Goal: Information Seeking & Learning: Learn about a topic

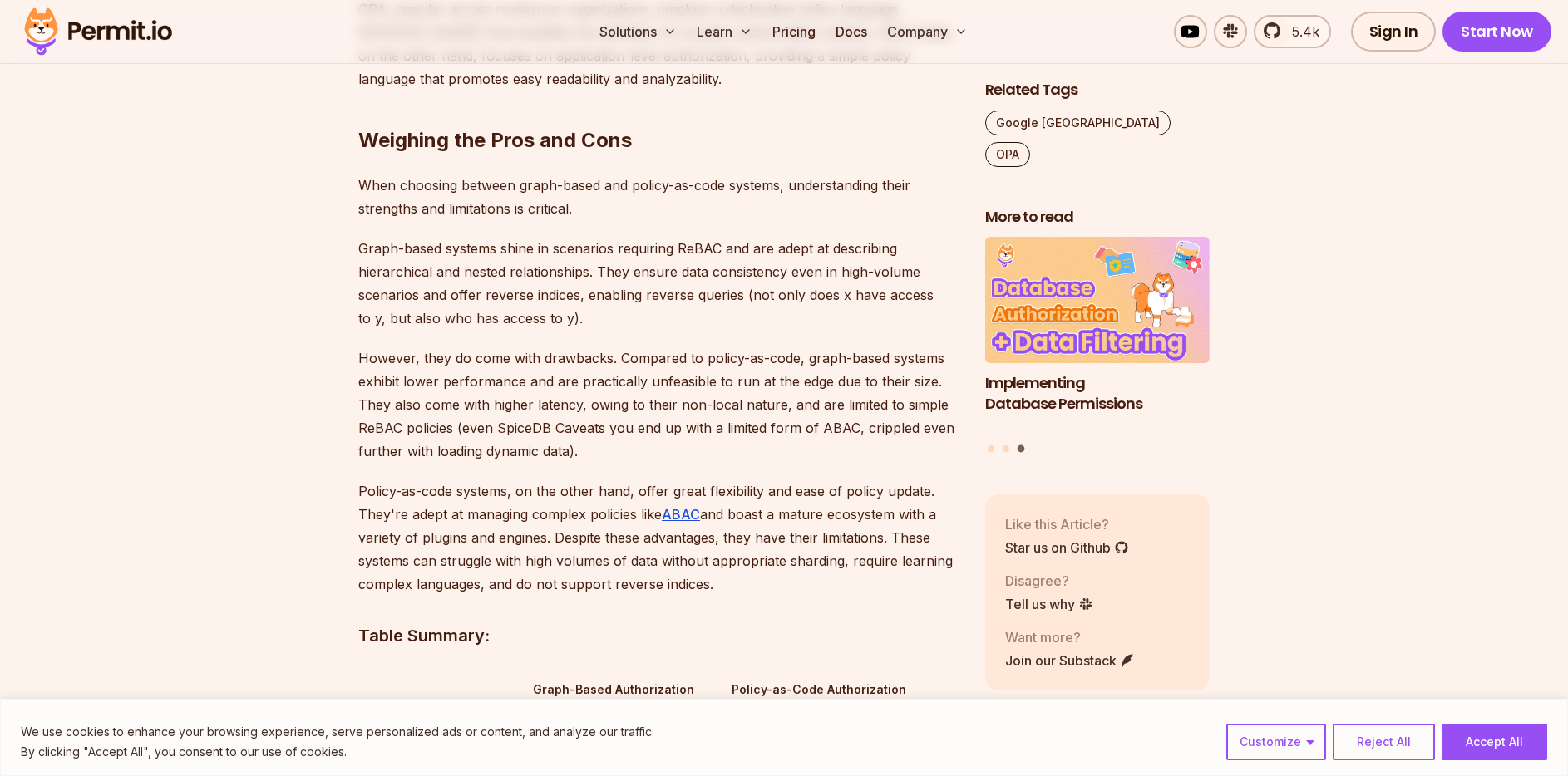
scroll to position [2021, 0]
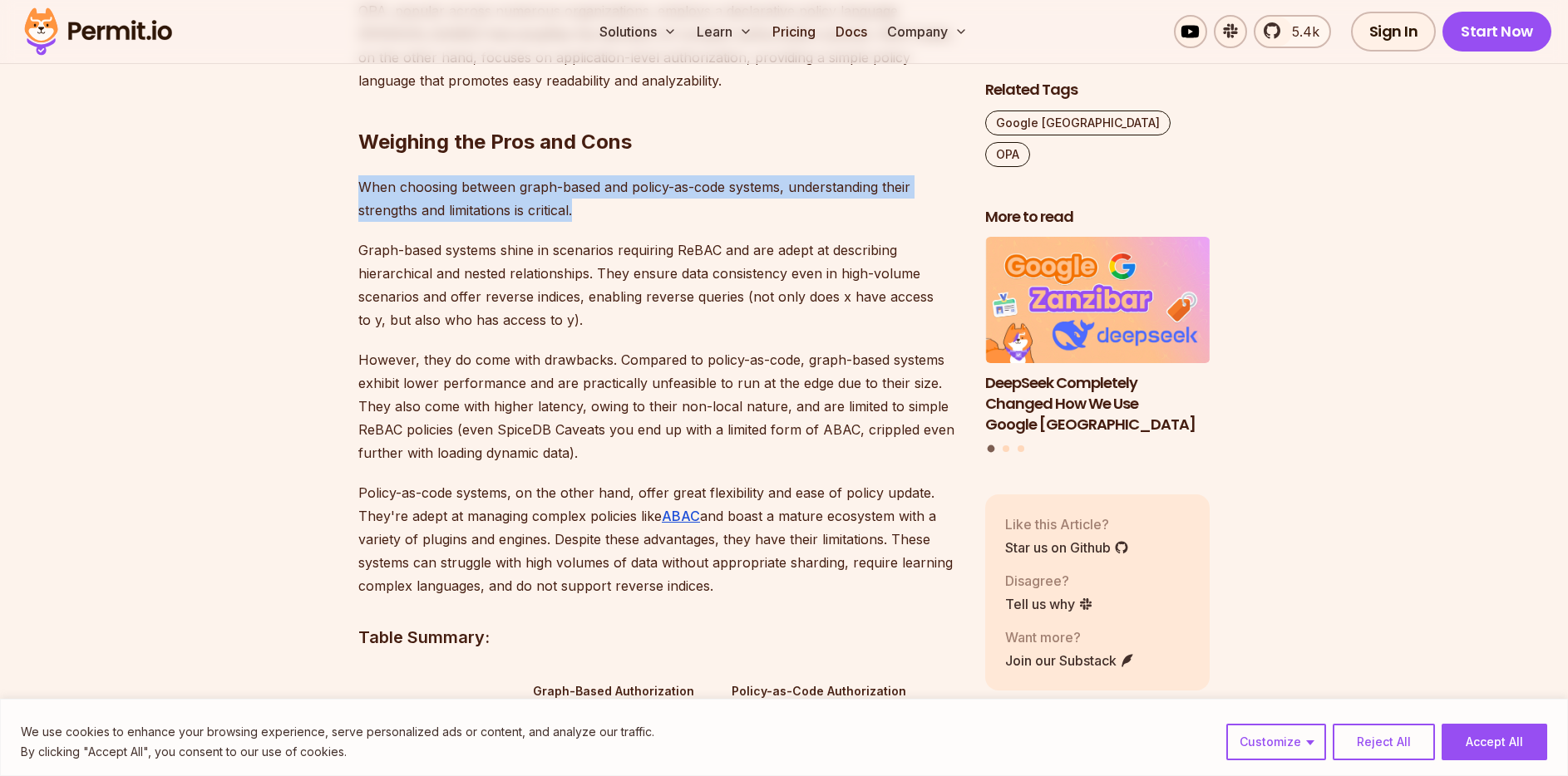
drag, startPoint x: 580, startPoint y: 186, endPoint x: 359, endPoint y: 163, distance: 222.2
click at [359, 175] on p "When choosing between graph-based and policy-as-code systems, understanding the…" at bounding box center [658, 198] width 600 height 46
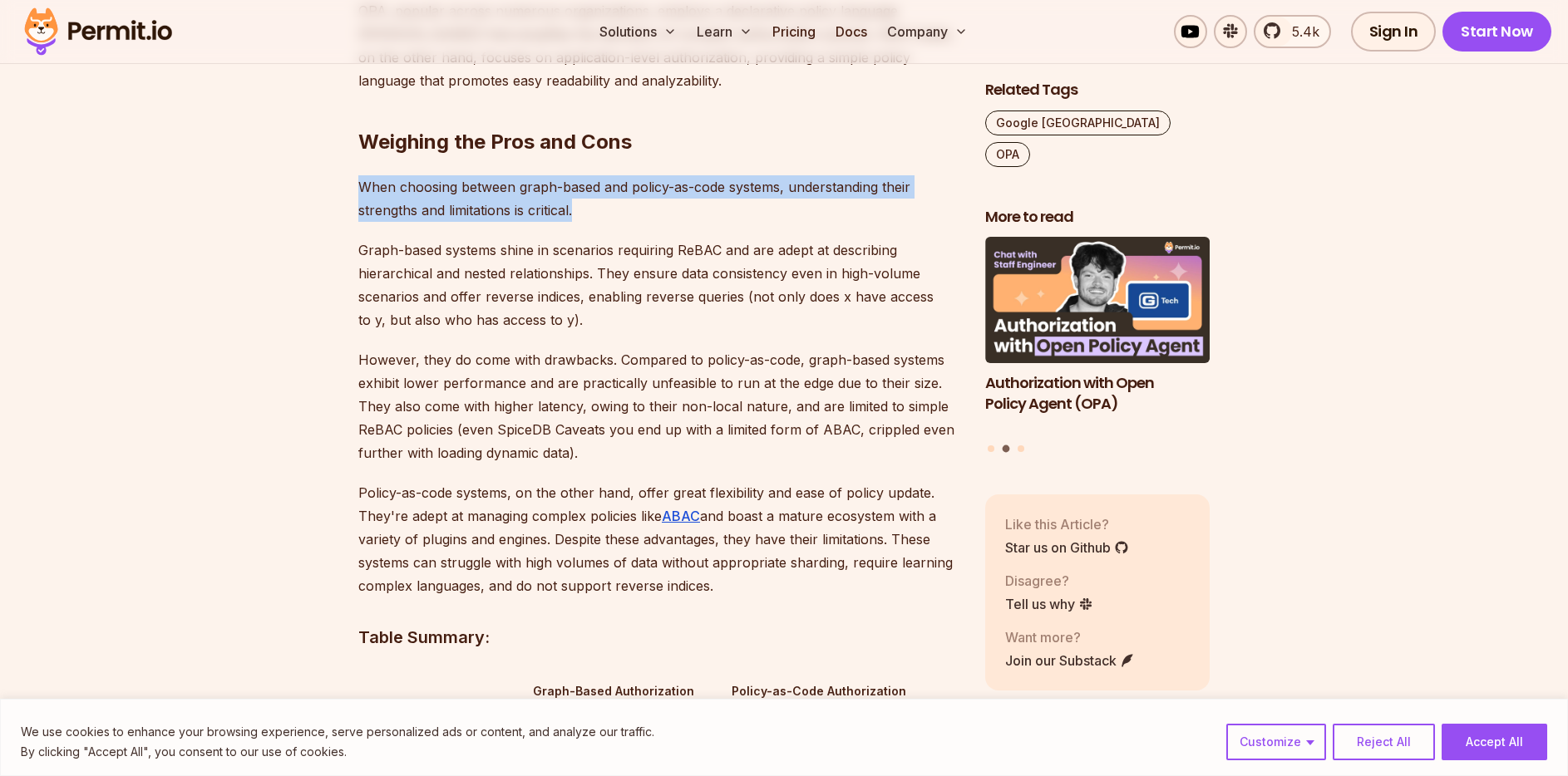
click at [347, 132] on div at bounding box center [347, 132] width 0 height 0
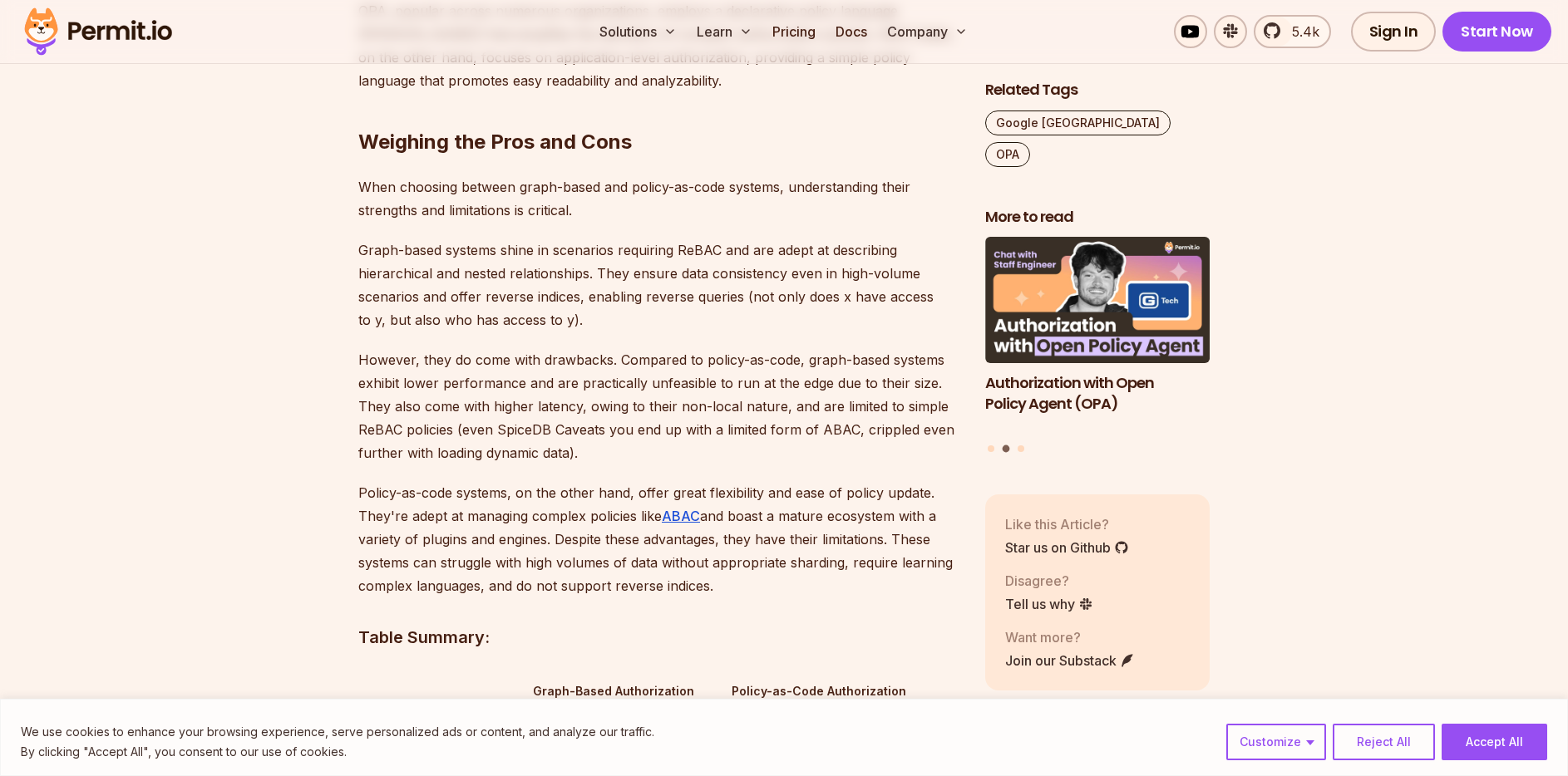
click at [664, 189] on p "When choosing between graph-based and policy-as-code systems, understanding the…" at bounding box center [658, 198] width 600 height 46
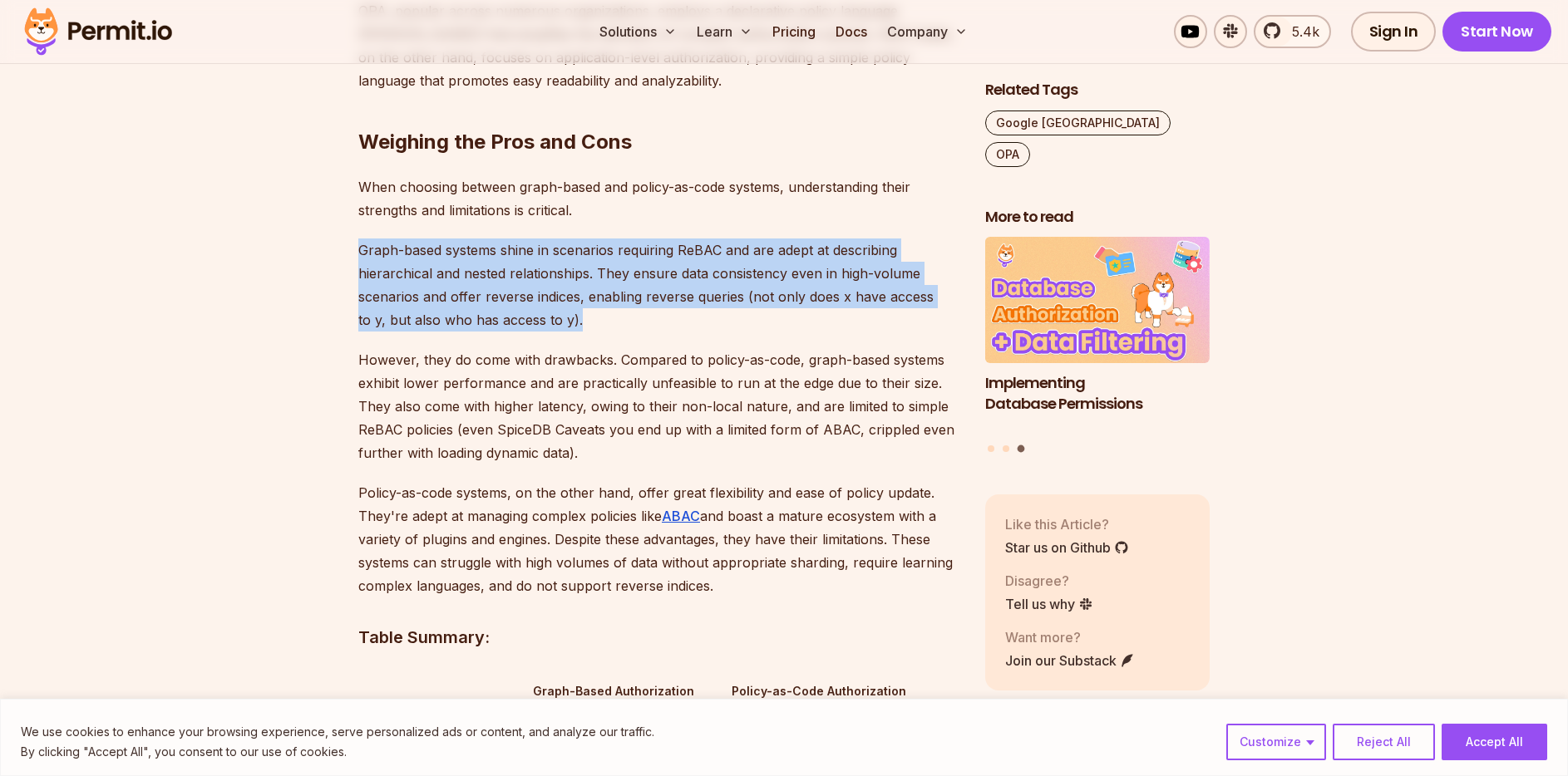
drag, startPoint x: 579, startPoint y: 293, endPoint x: 357, endPoint y: 233, distance: 230.0
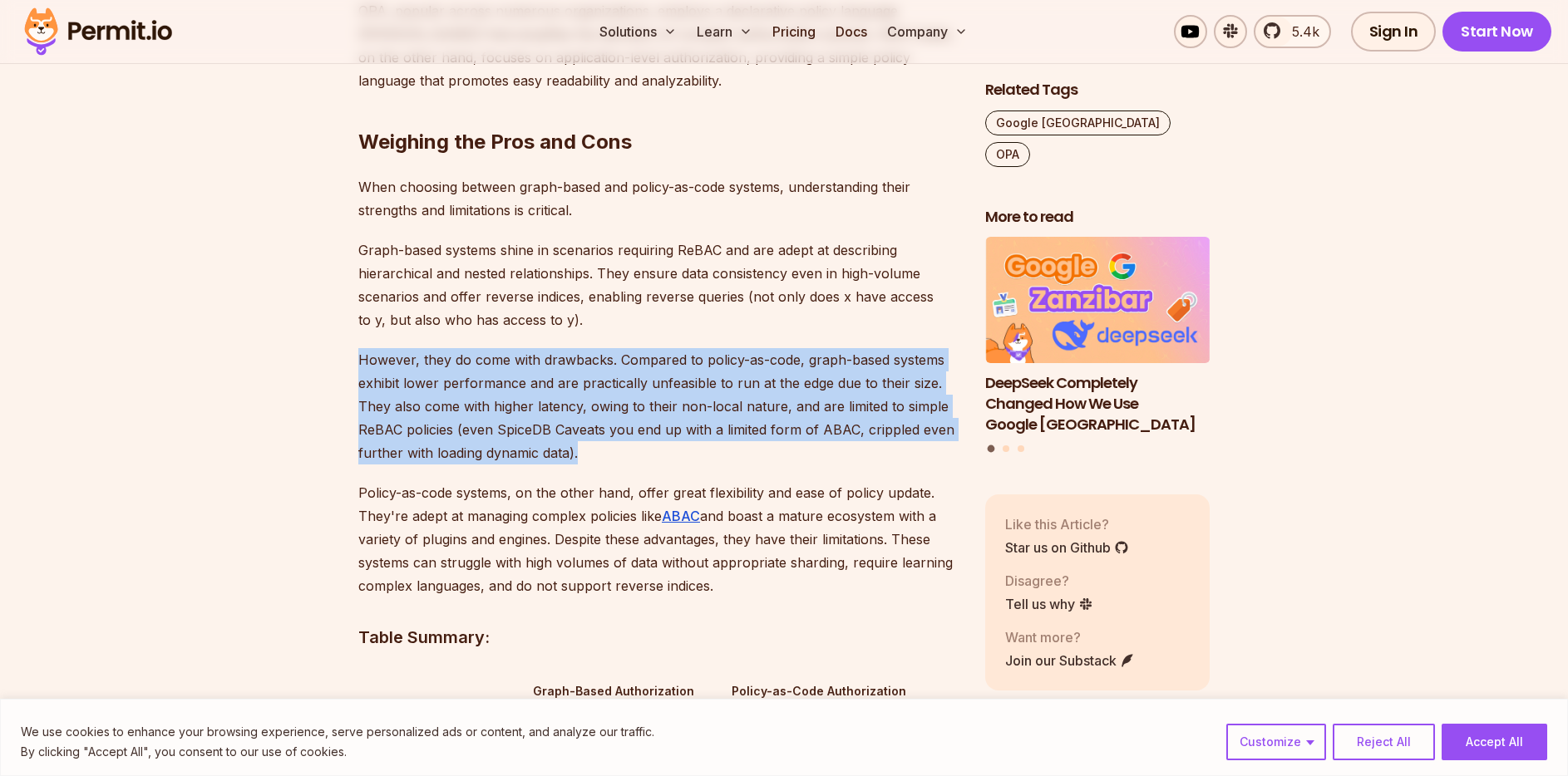
drag, startPoint x: 583, startPoint y: 427, endPoint x: 336, endPoint y: 341, distance: 261.5
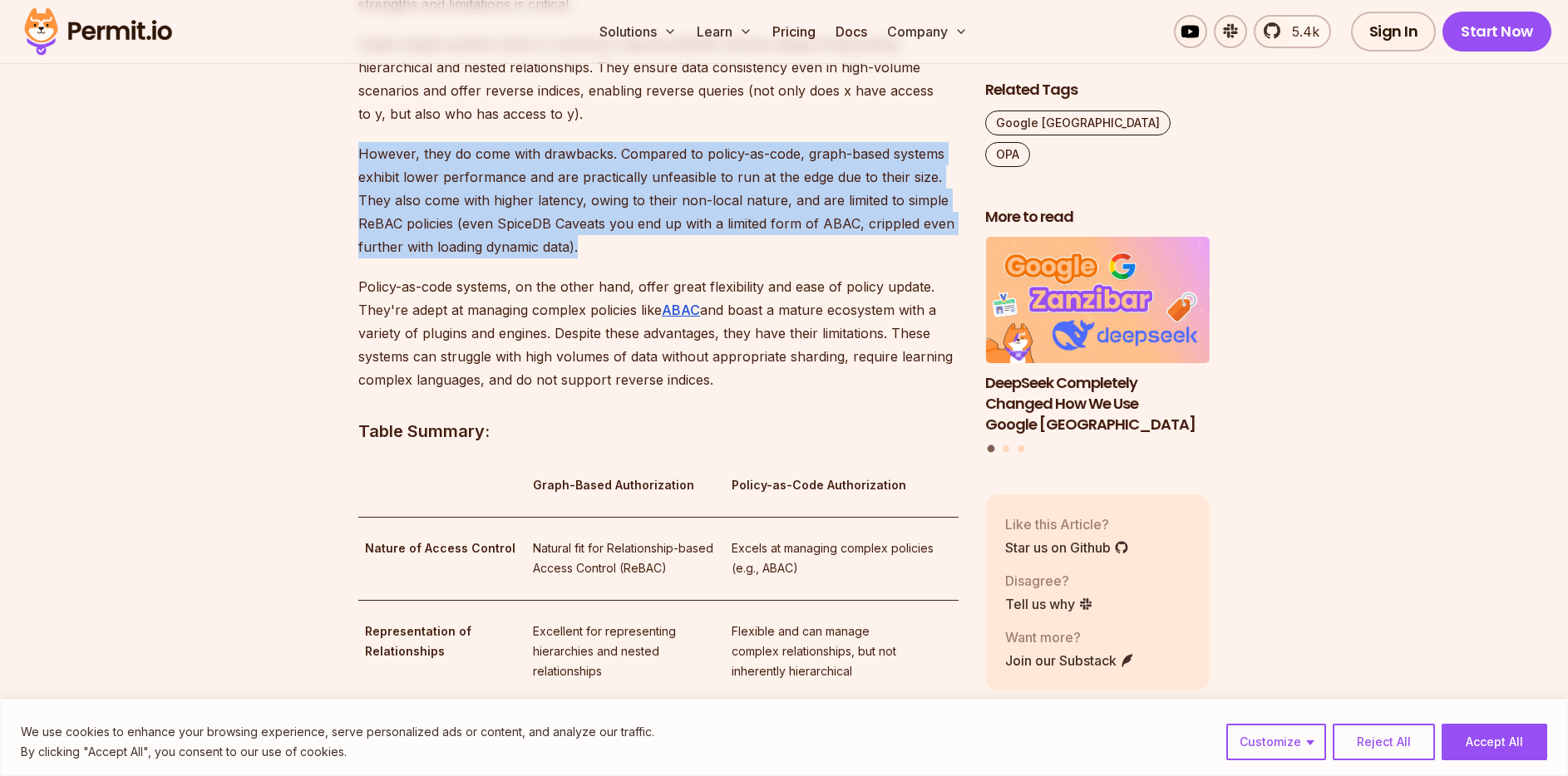
scroll to position [2278, 0]
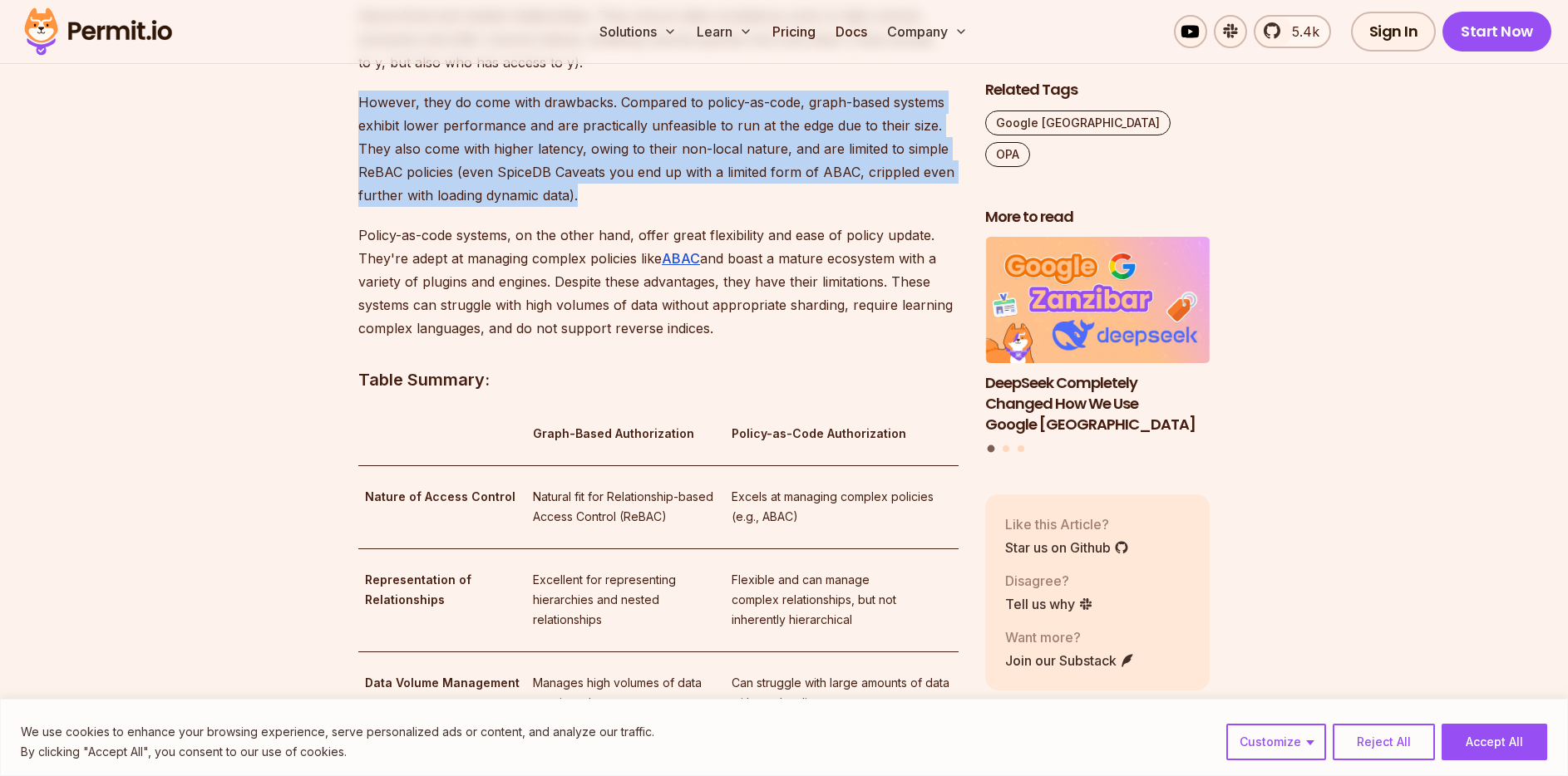
drag, startPoint x: 722, startPoint y: 299, endPoint x: 353, endPoint y: 213, distance: 378.9
click at [353, 213] on section "Table of Contents Introduction In today's data-driven world, managing access co…" at bounding box center [784, 589] width 1568 height 3770
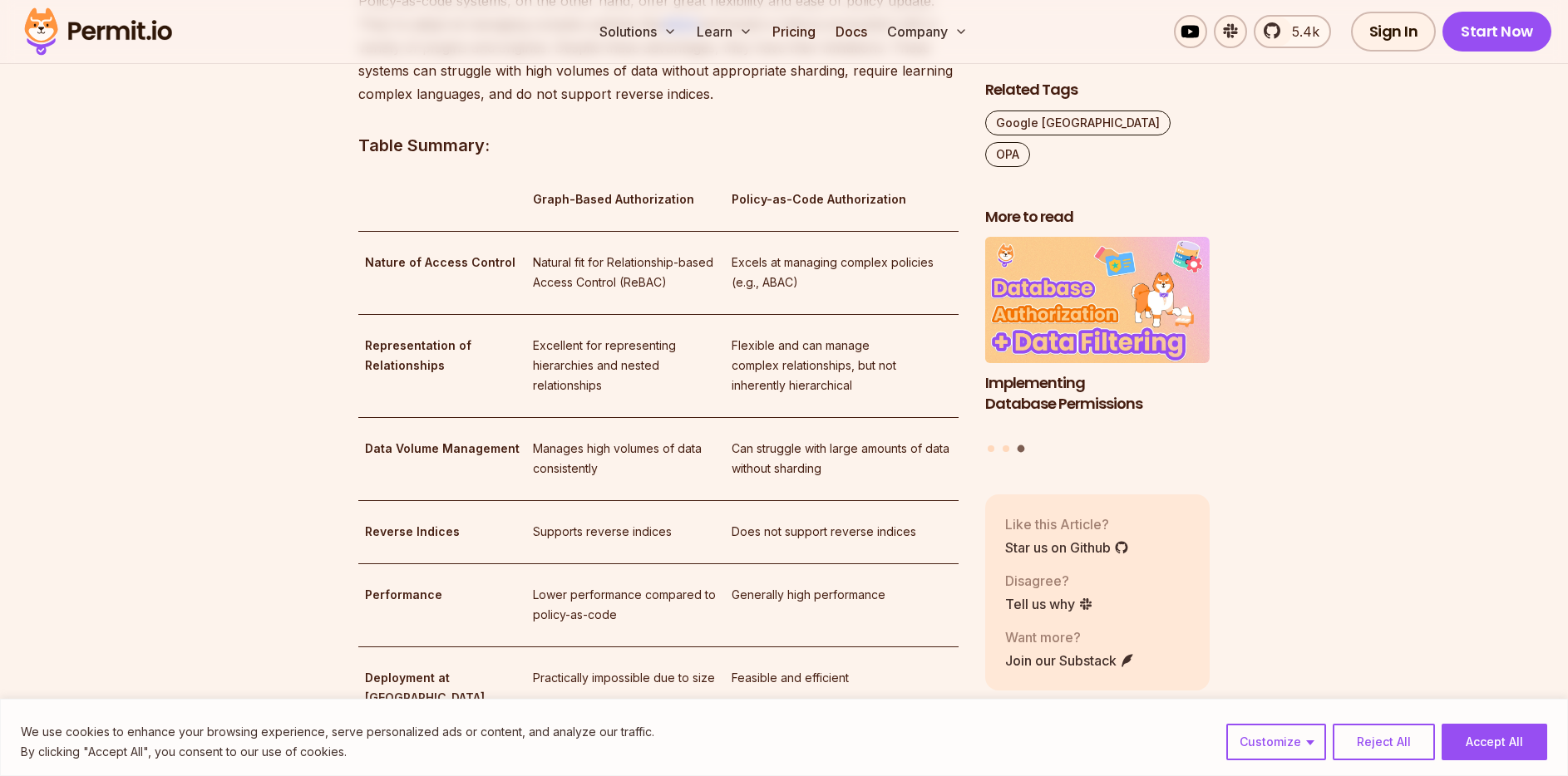
scroll to position [2515, 0]
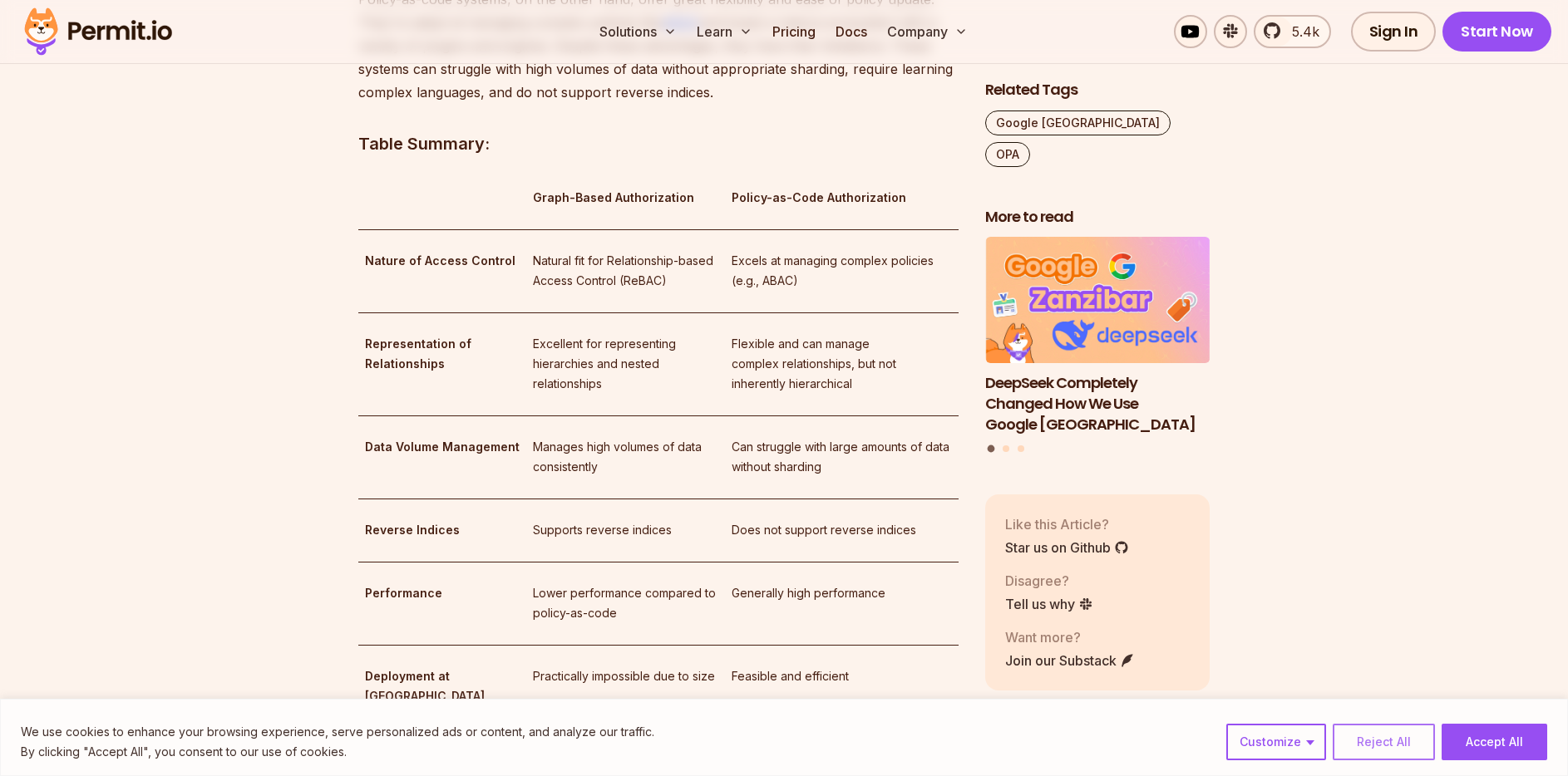
click at [1399, 745] on button "Reject All" at bounding box center [1384, 742] width 103 height 37
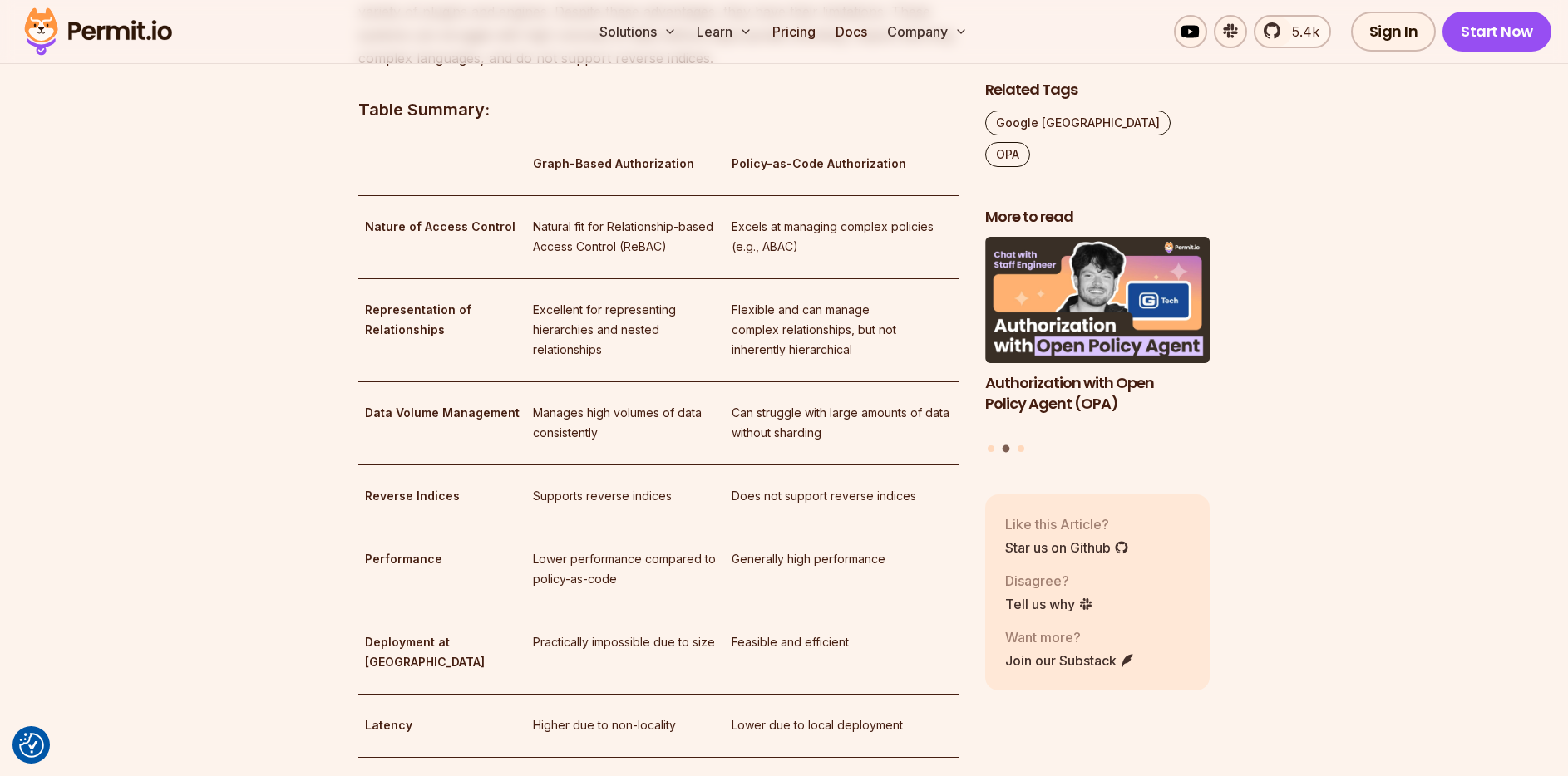
scroll to position [2550, 0]
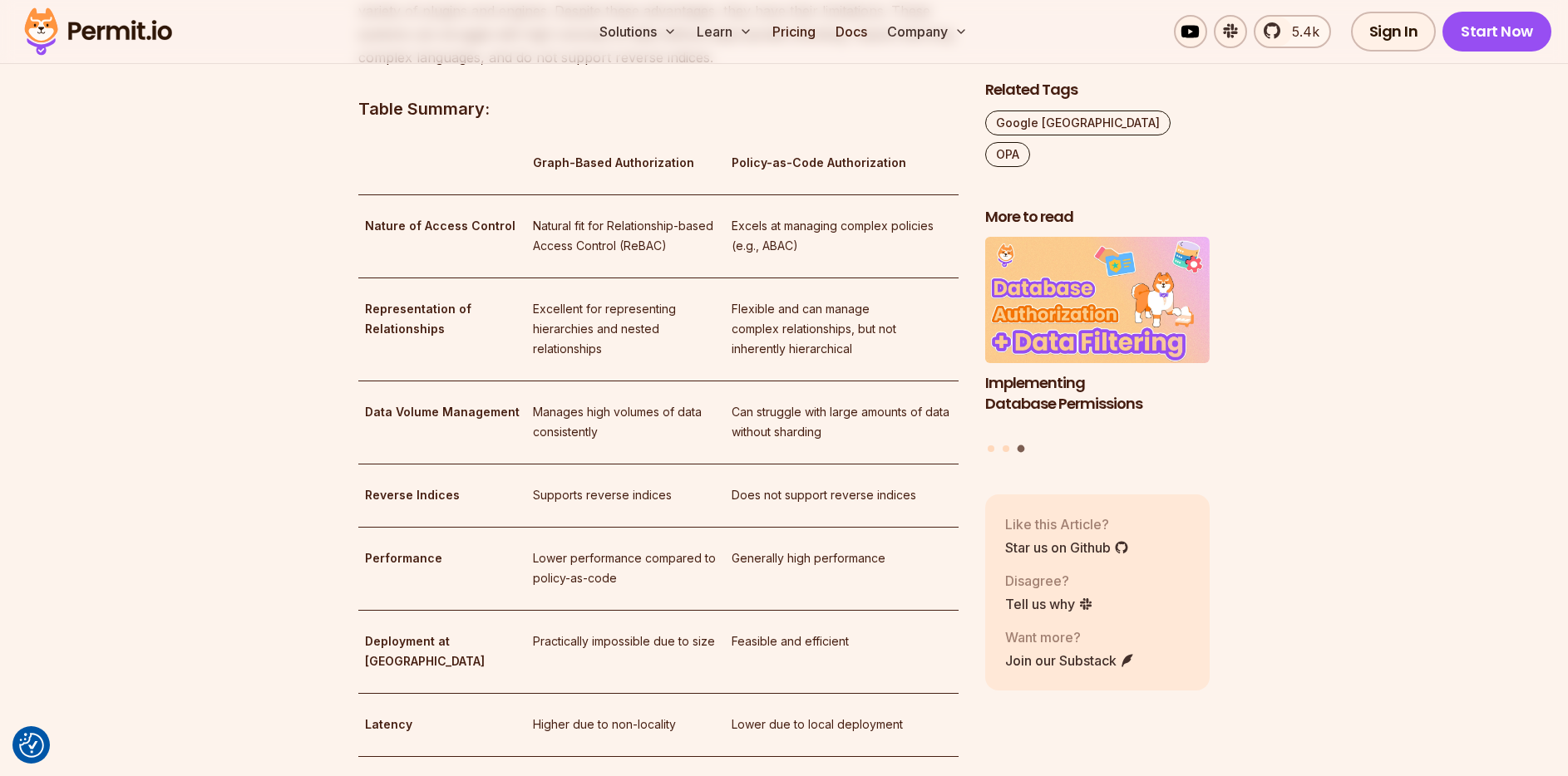
click at [739, 325] on p "Flexible and can manage complex relationships, but not inherently hierarchical" at bounding box center [842, 329] width 221 height 60
click at [728, 296] on div at bounding box center [728, 296] width 0 height 0
click at [865, 323] on p "Flexible and can manage complex relationships, but not inherently hierarchical" at bounding box center [842, 329] width 221 height 60
click at [735, 330] on p "Flexible and can manage complex relationships, but not inherently hierarchical" at bounding box center [842, 329] width 221 height 60
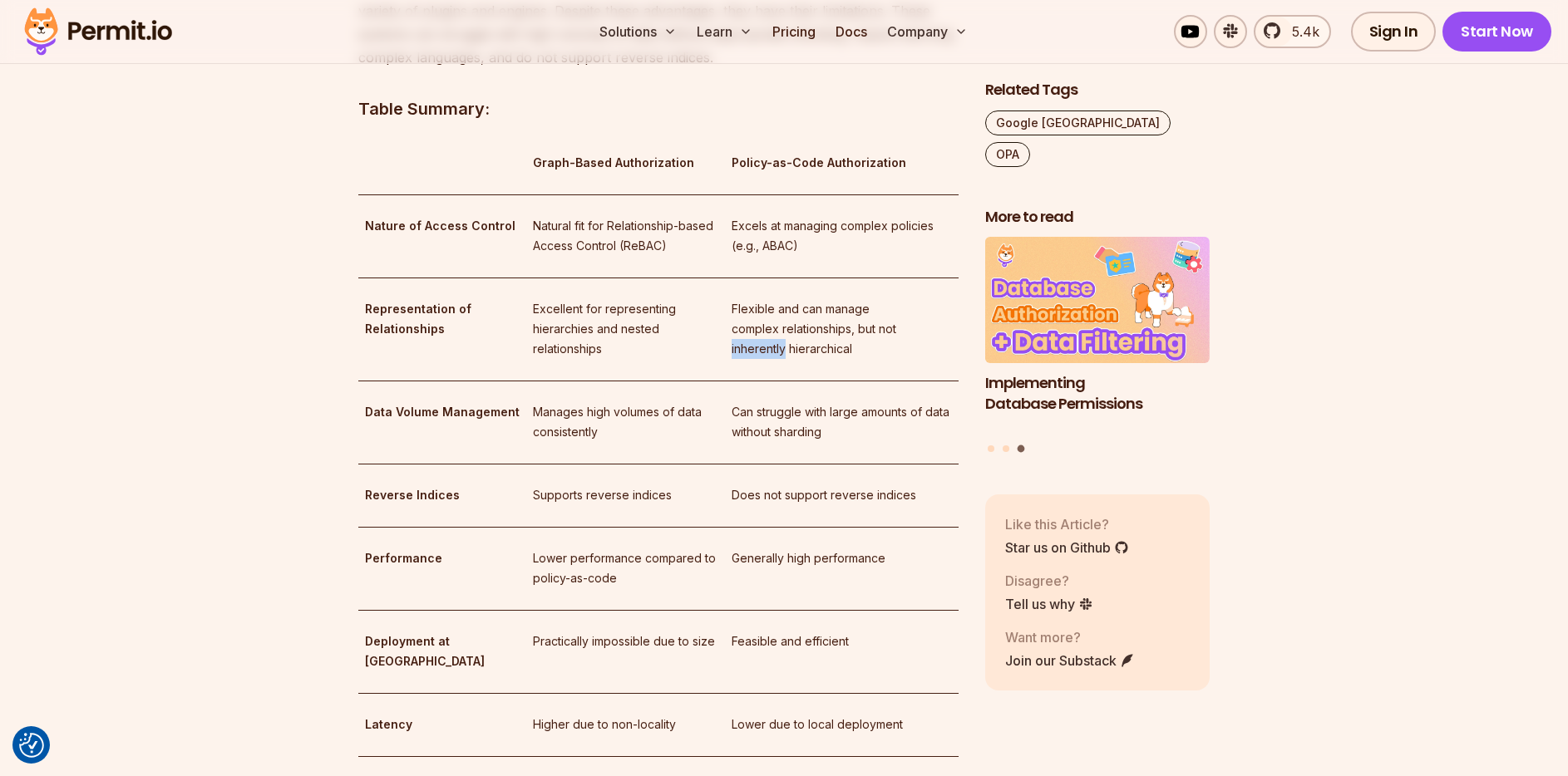
click at [735, 330] on p "Flexible and can manage complex relationships, but not inherently hierarchical" at bounding box center [842, 329] width 221 height 60
click at [724, 335] on div at bounding box center [724, 335] width 0 height 0
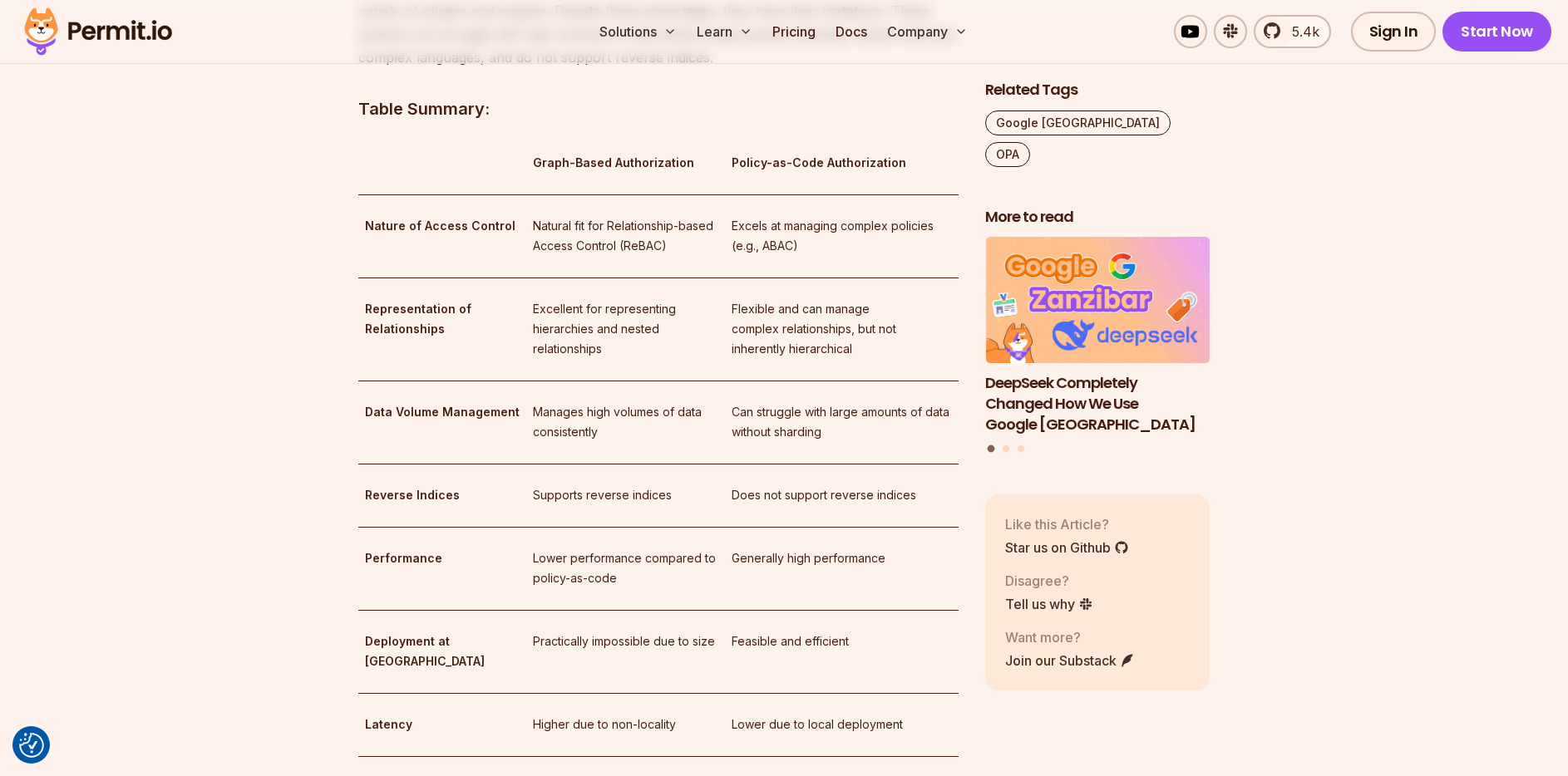
click at [883, 323] on p "Flexible and can manage complex relationships, but not inherently hierarchical" at bounding box center [842, 329] width 221 height 60
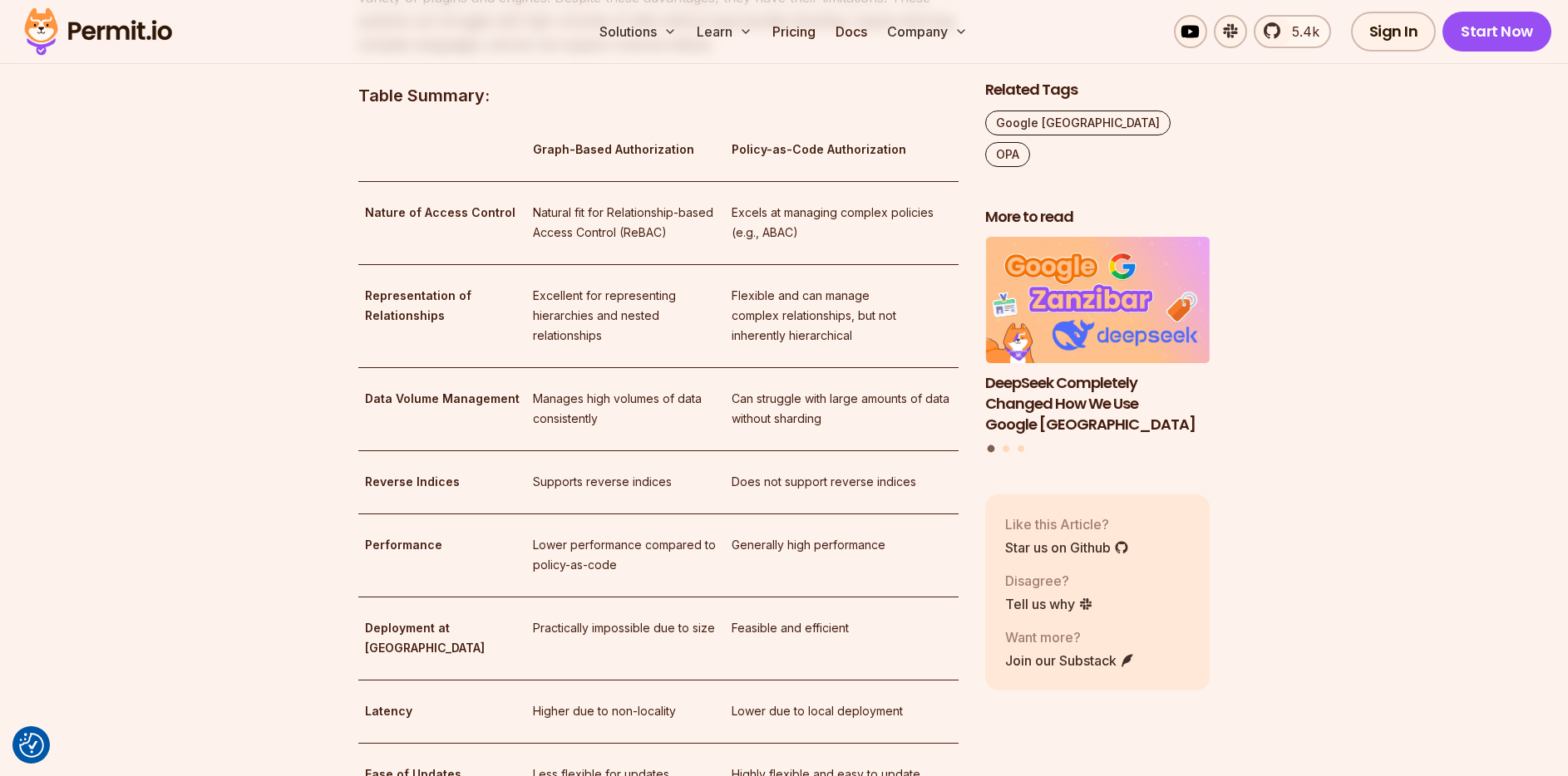
click at [737, 316] on p "Flexible and can manage complex relationships, but not inherently hierarchical" at bounding box center [842, 316] width 221 height 60
click at [726, 321] on div at bounding box center [726, 321] width 0 height 0
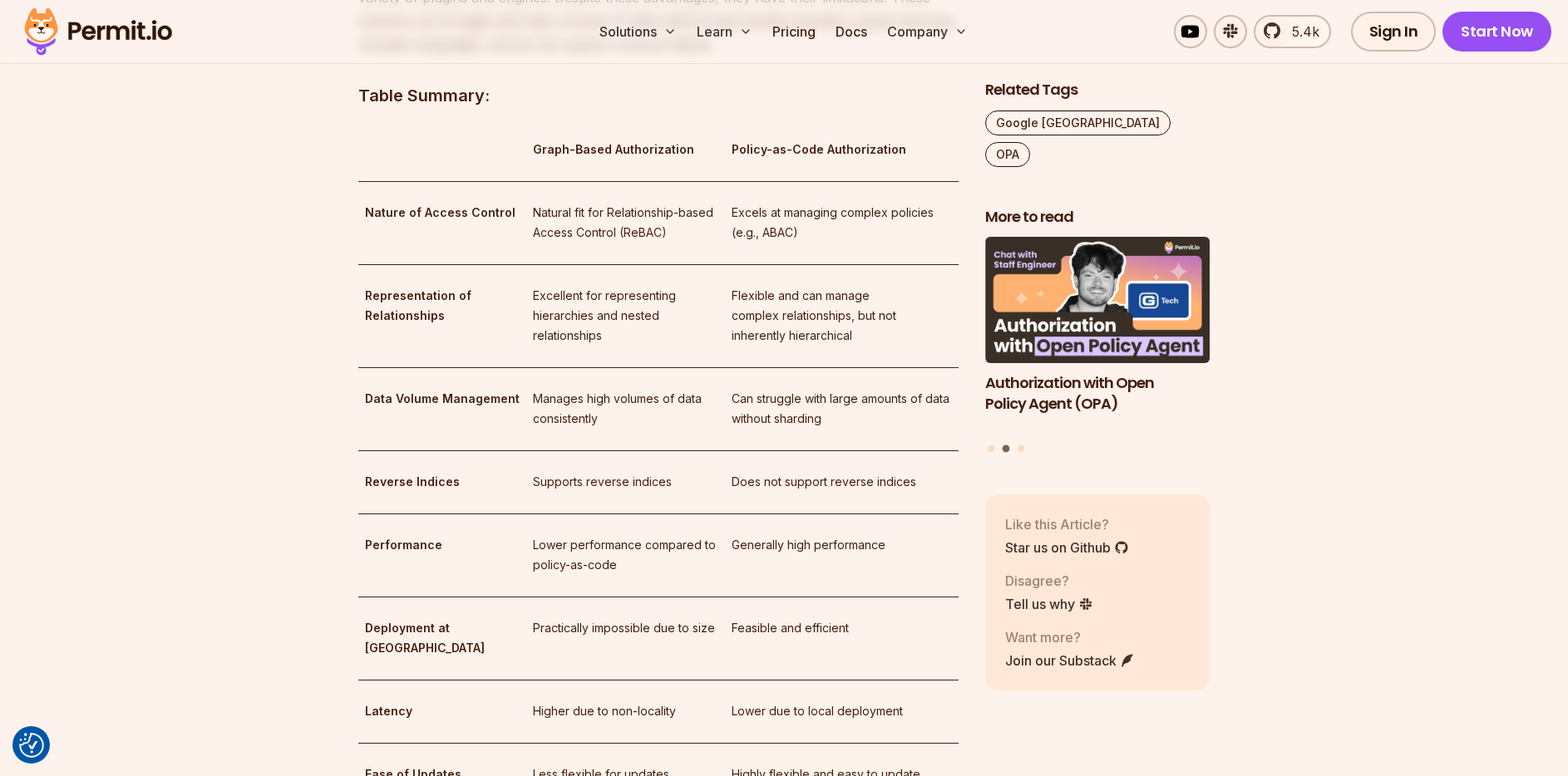
click at [861, 287] on p "Flexible and can manage complex relationships, but not inherently hierarchical" at bounding box center [842, 316] width 221 height 60
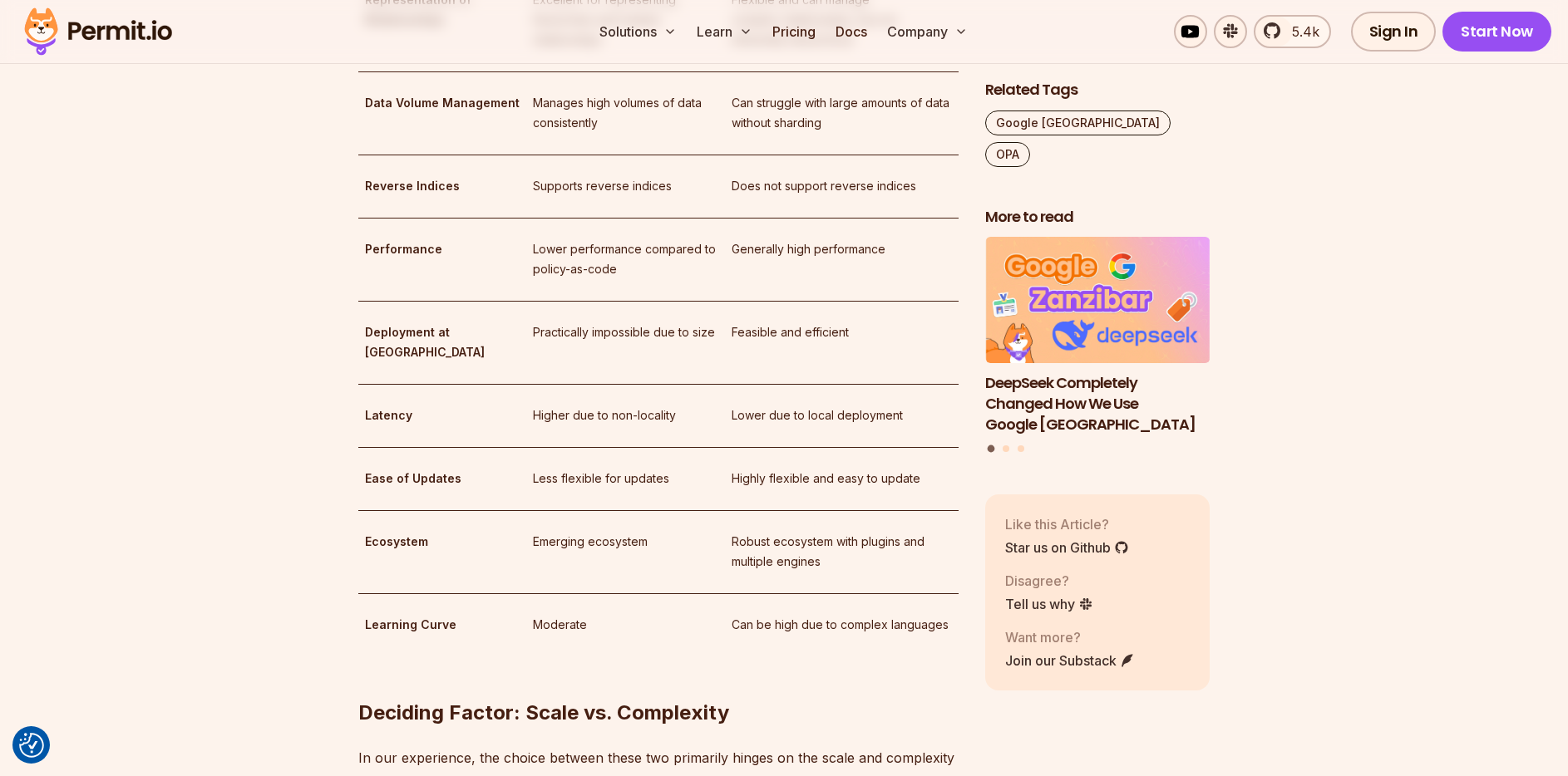
scroll to position [2871, 0]
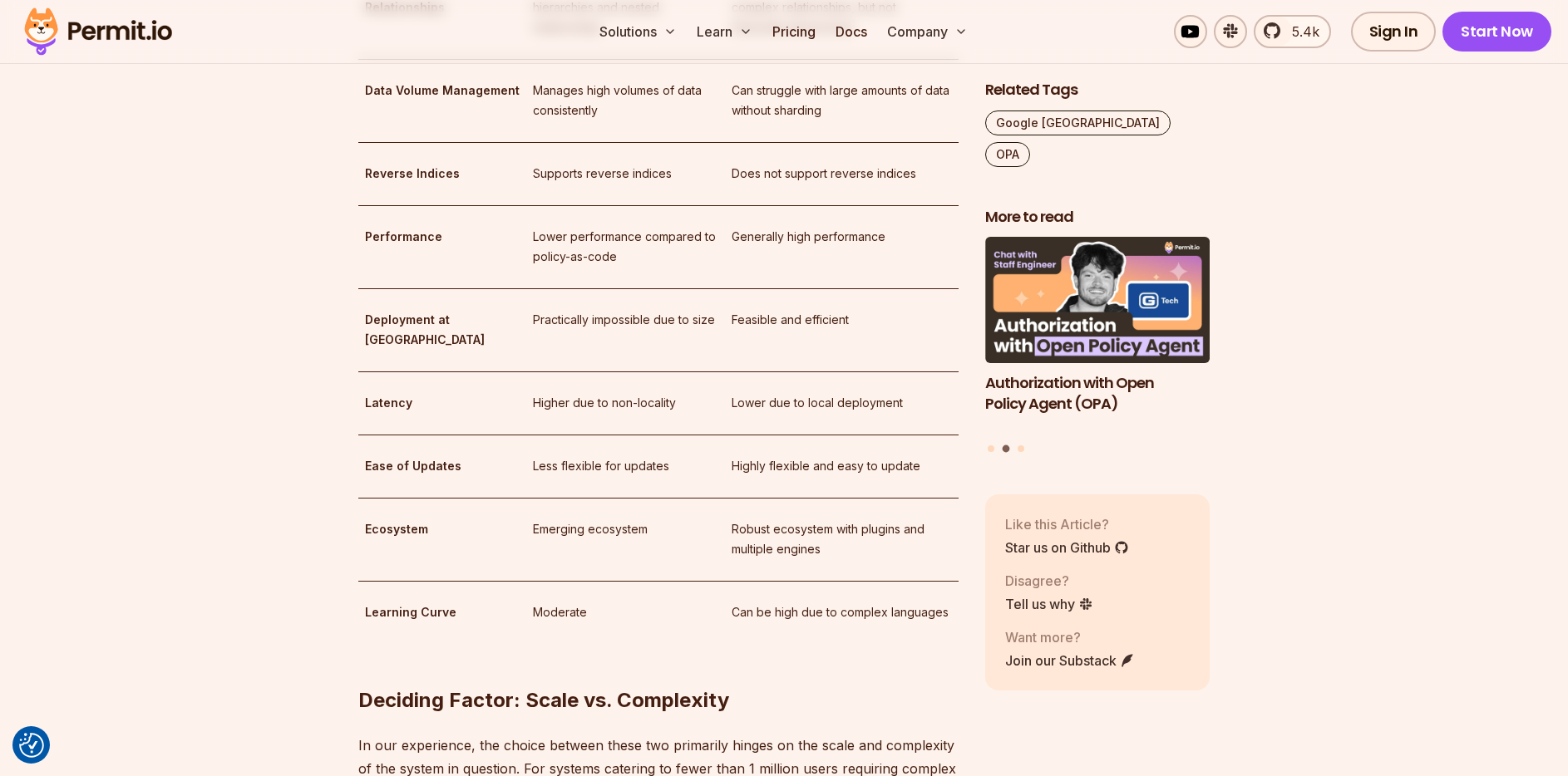
click at [533, 519] on p "Emerging ecosystem" at bounding box center [626, 529] width 186 height 20
click at [521, 456] on div at bounding box center [521, 456] width 0 height 0
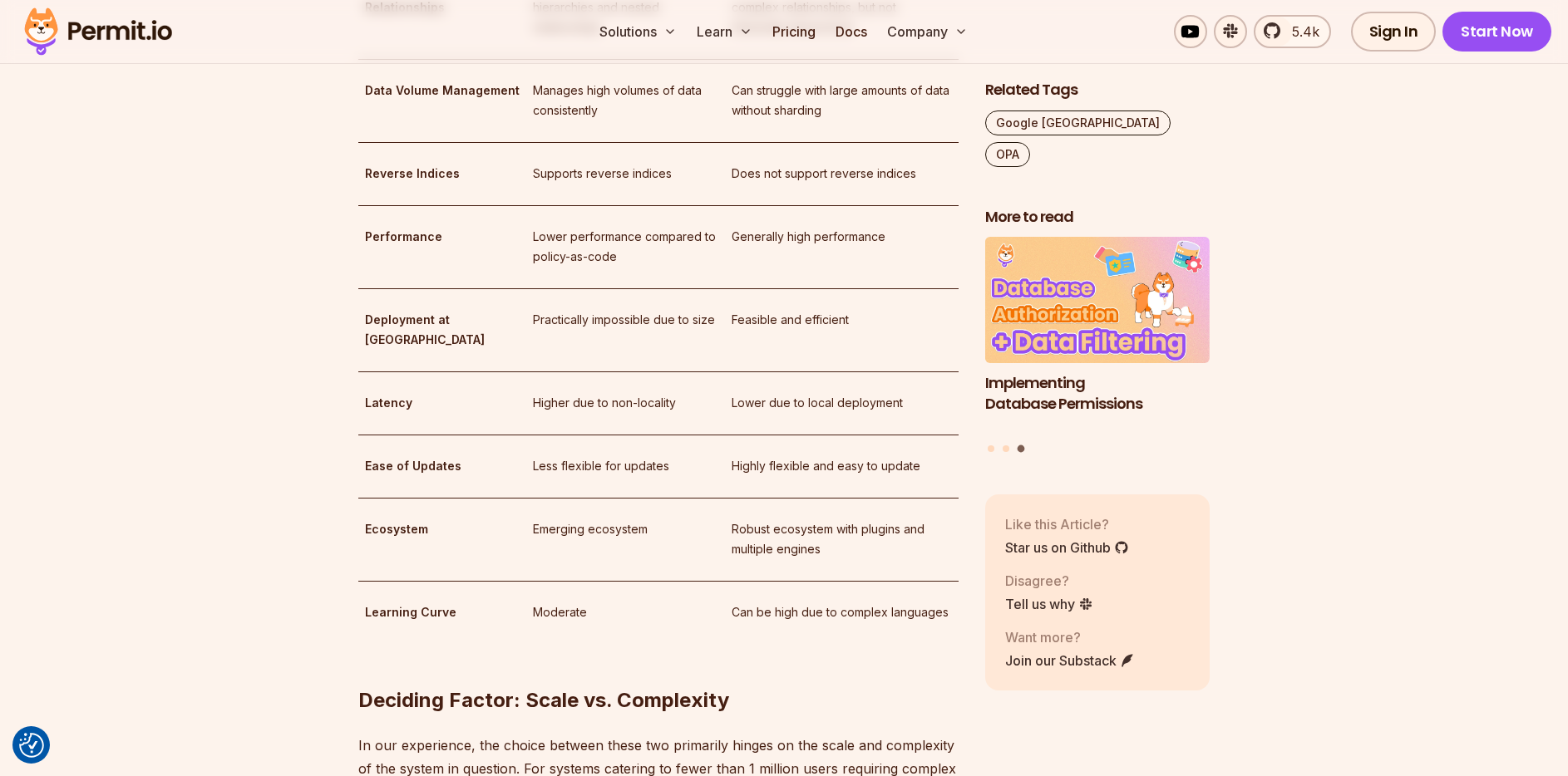
click at [618, 512] on td "Emerging ecosystem" at bounding box center [626, 539] width 199 height 83
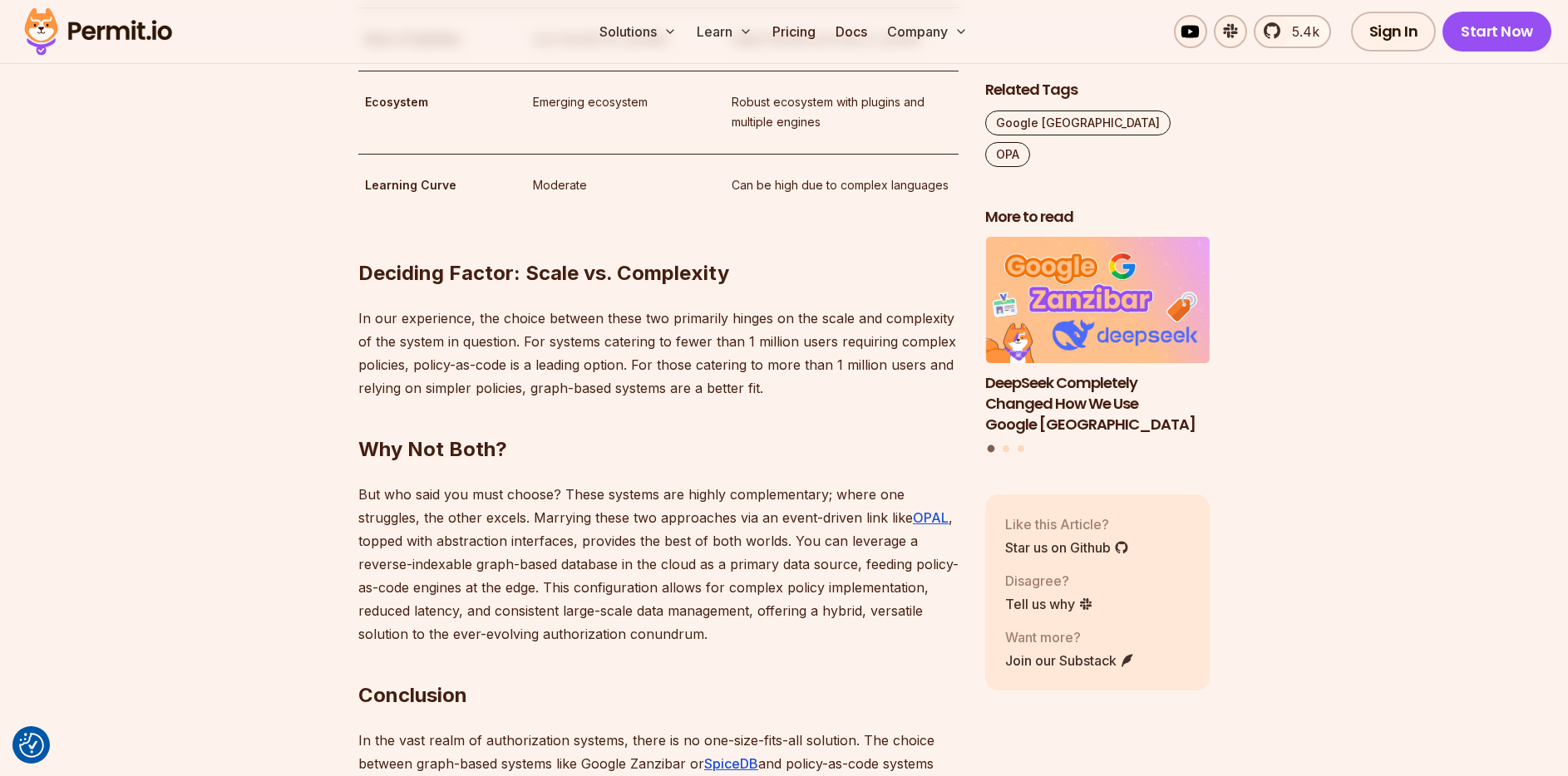
scroll to position [3288, 0]
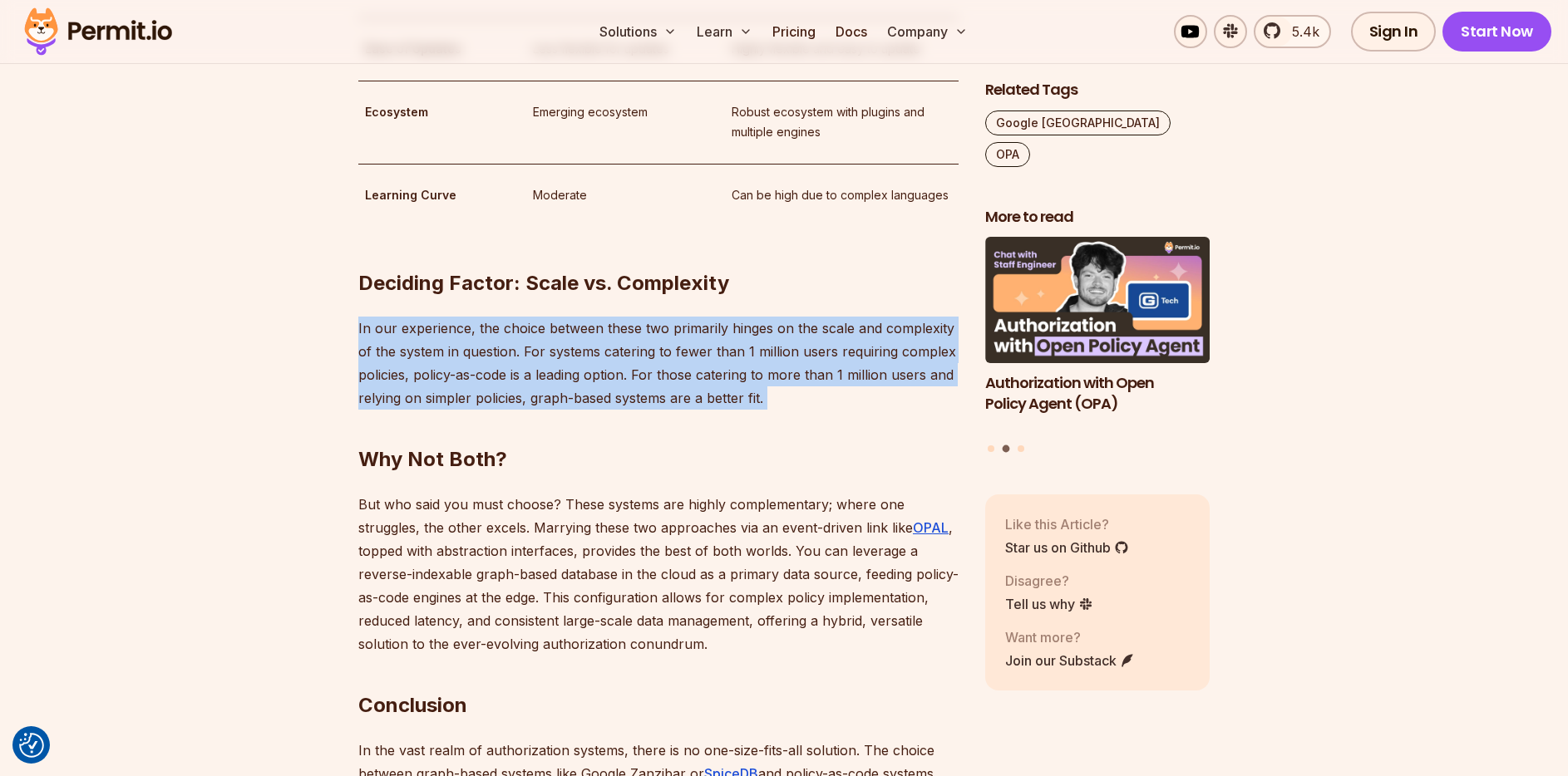
drag, startPoint x: 773, startPoint y: 349, endPoint x: 344, endPoint y: 287, distance: 433.5
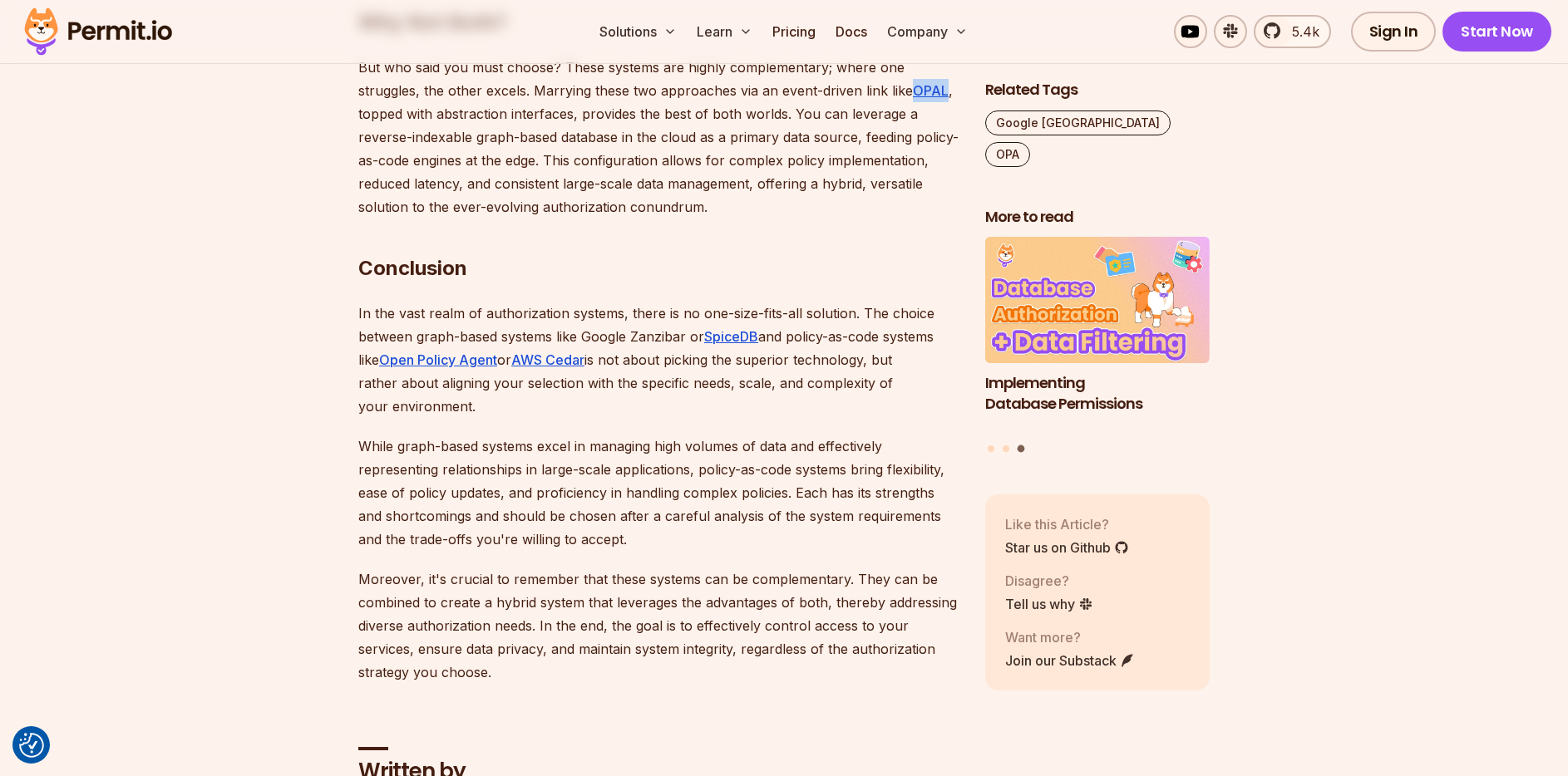
scroll to position [3727, 0]
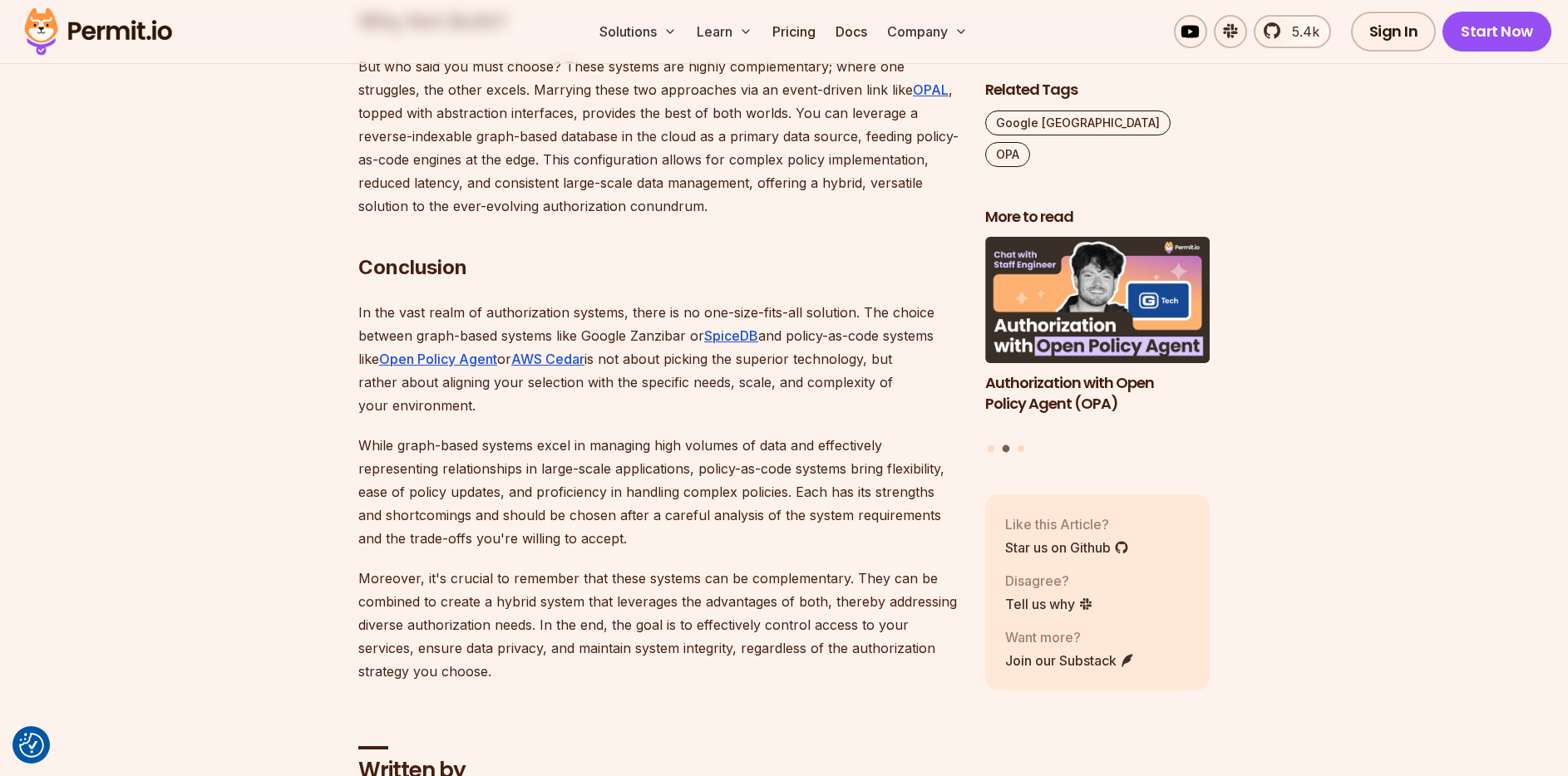
click at [828, 317] on p "In the vast realm of authorization systems, there is no one-size-fits-all solut…" at bounding box center [658, 359] width 600 height 116
click at [817, 324] on div at bounding box center [817, 324] width 0 height 0
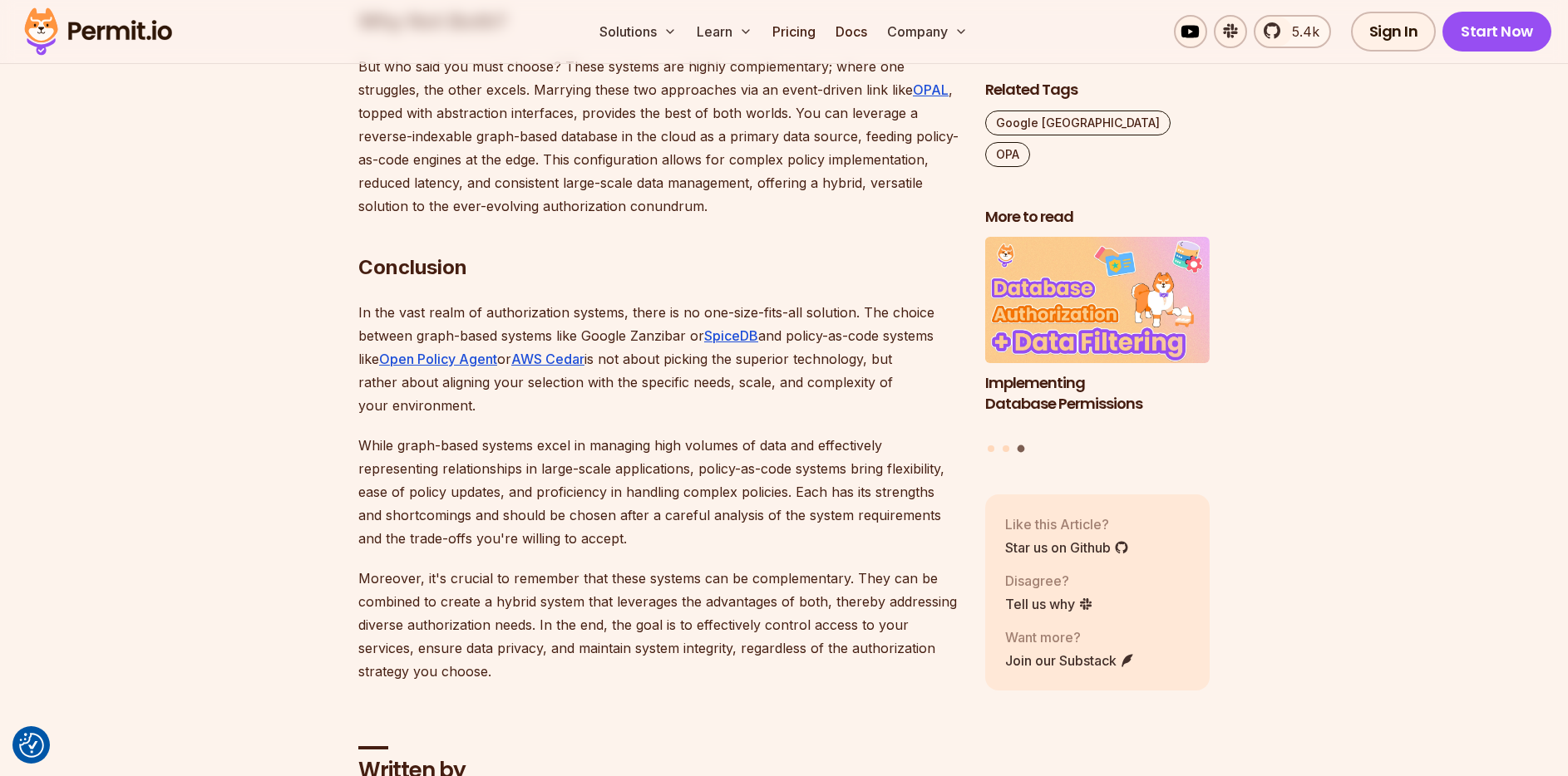
click at [894, 234] on h2 "Conclusion" at bounding box center [658, 234] width 600 height 93
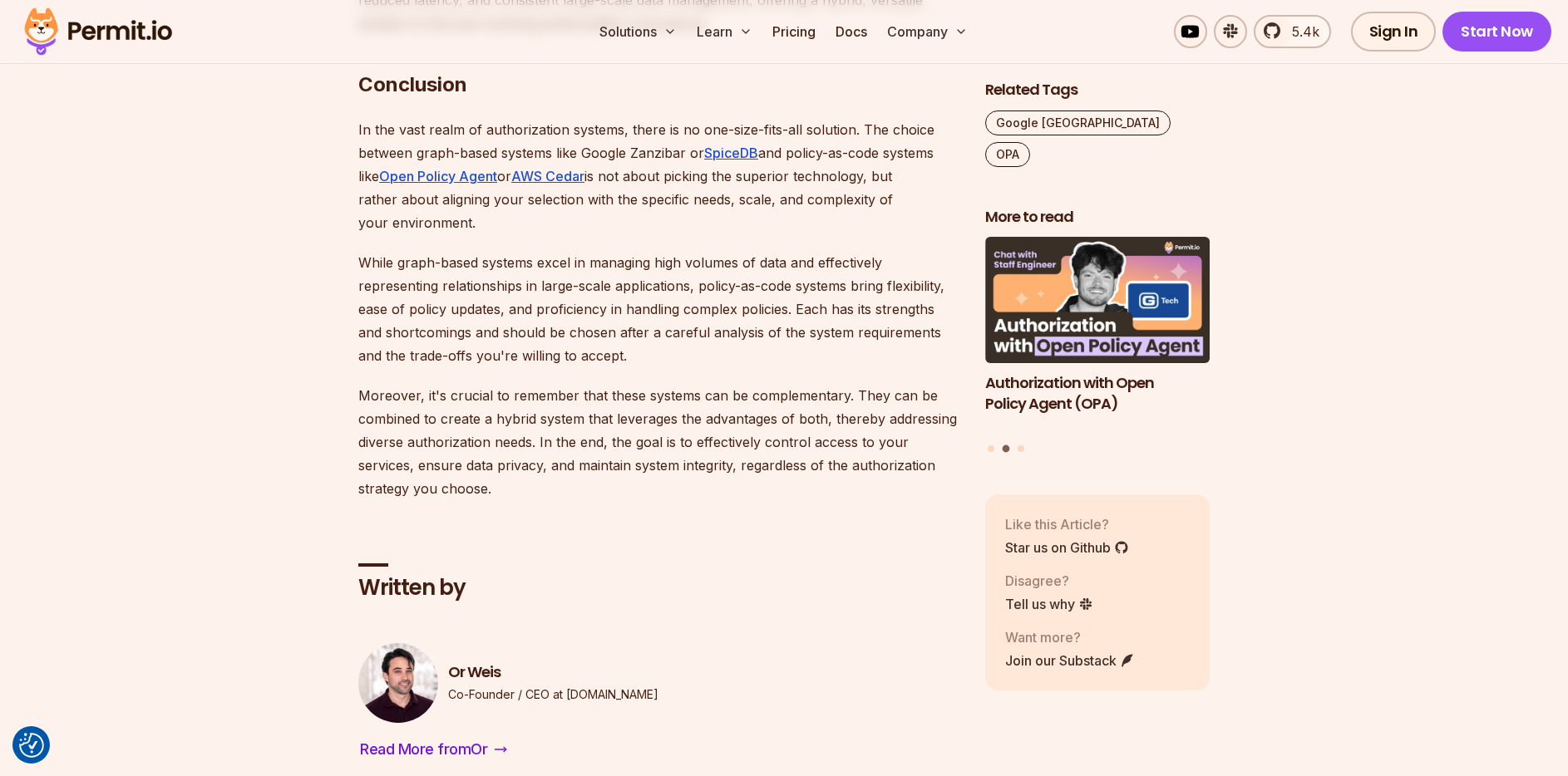
scroll to position [3929, 0]
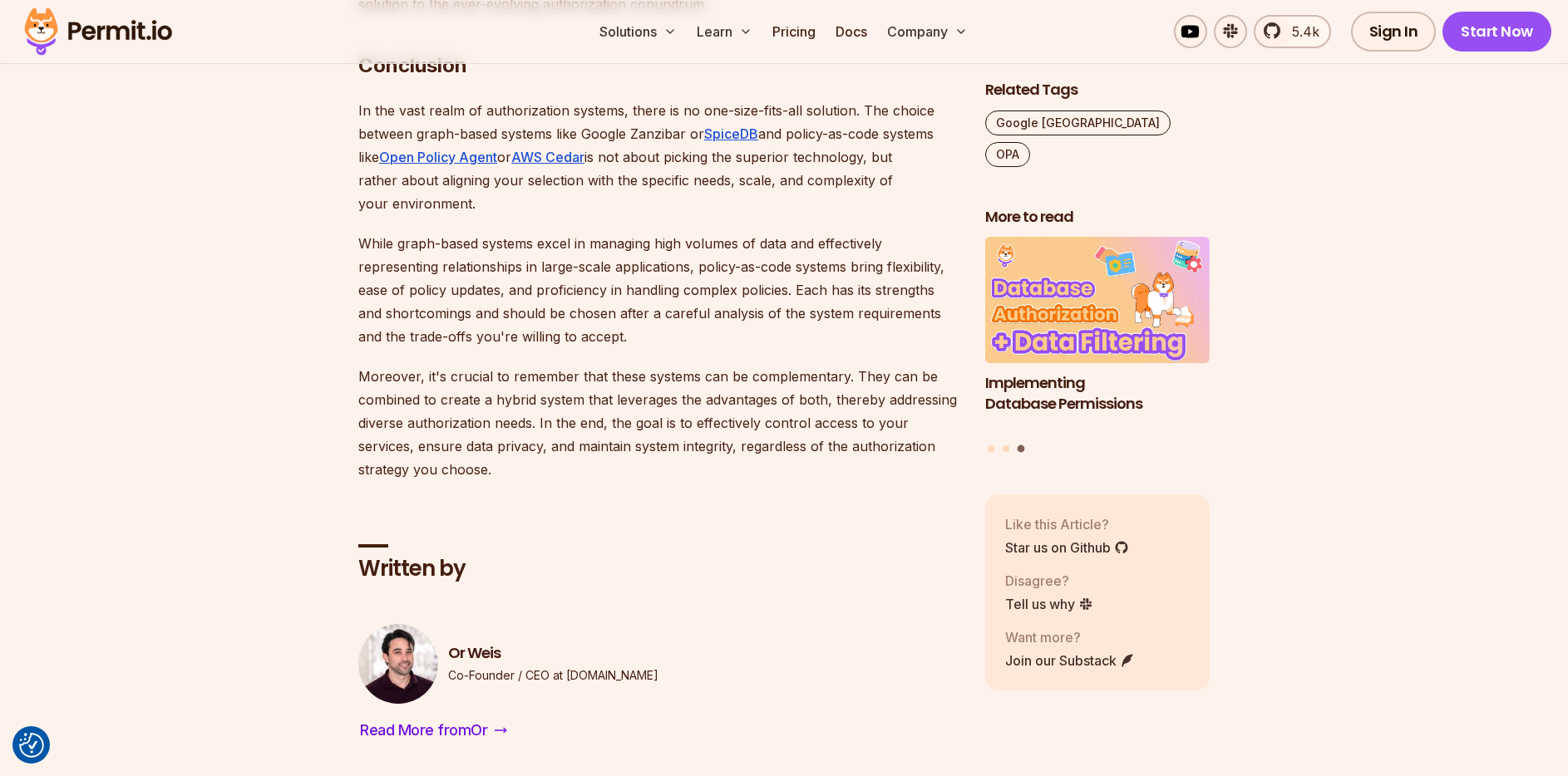
click at [458, 365] on p "Moreover, it's crucial to remember that these systems can be complementary. The…" at bounding box center [658, 424] width 600 height 116
click at [448, 341] on div at bounding box center [448, 341] width 0 height 0
click at [760, 365] on p "Moreover, it's crucial to remember that these systems can be complementary. The…" at bounding box center [658, 424] width 600 height 116
click at [790, 365] on p "Moreover, it's crucial to remember that these systems can be complementary. The…" at bounding box center [658, 424] width 600 height 116
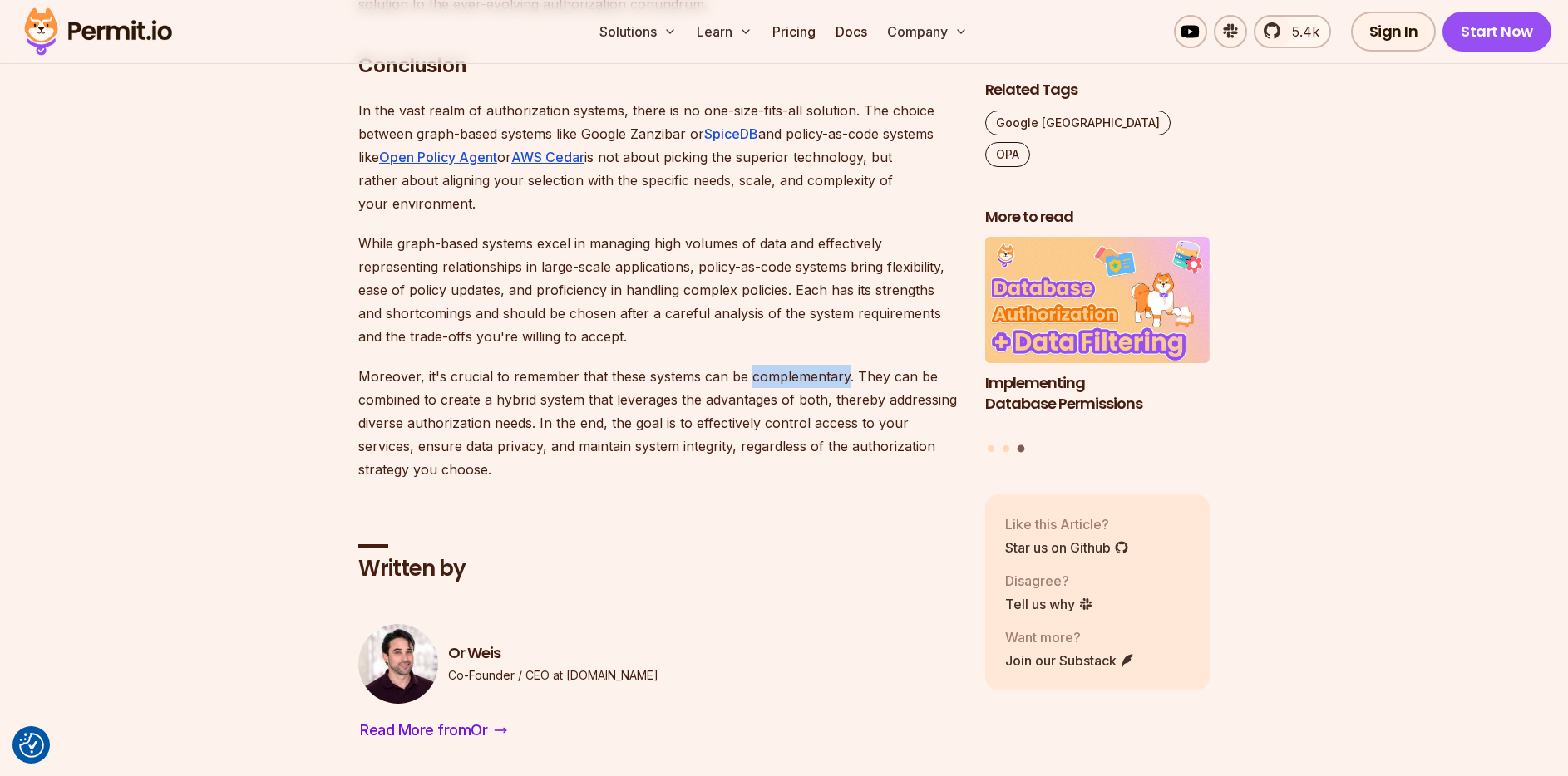
click at [790, 365] on p "Moreover, it's crucial to remember that these systems can be complementary. The…" at bounding box center [658, 424] width 600 height 116
click at [779, 302] on div at bounding box center [779, 302] width 0 height 0
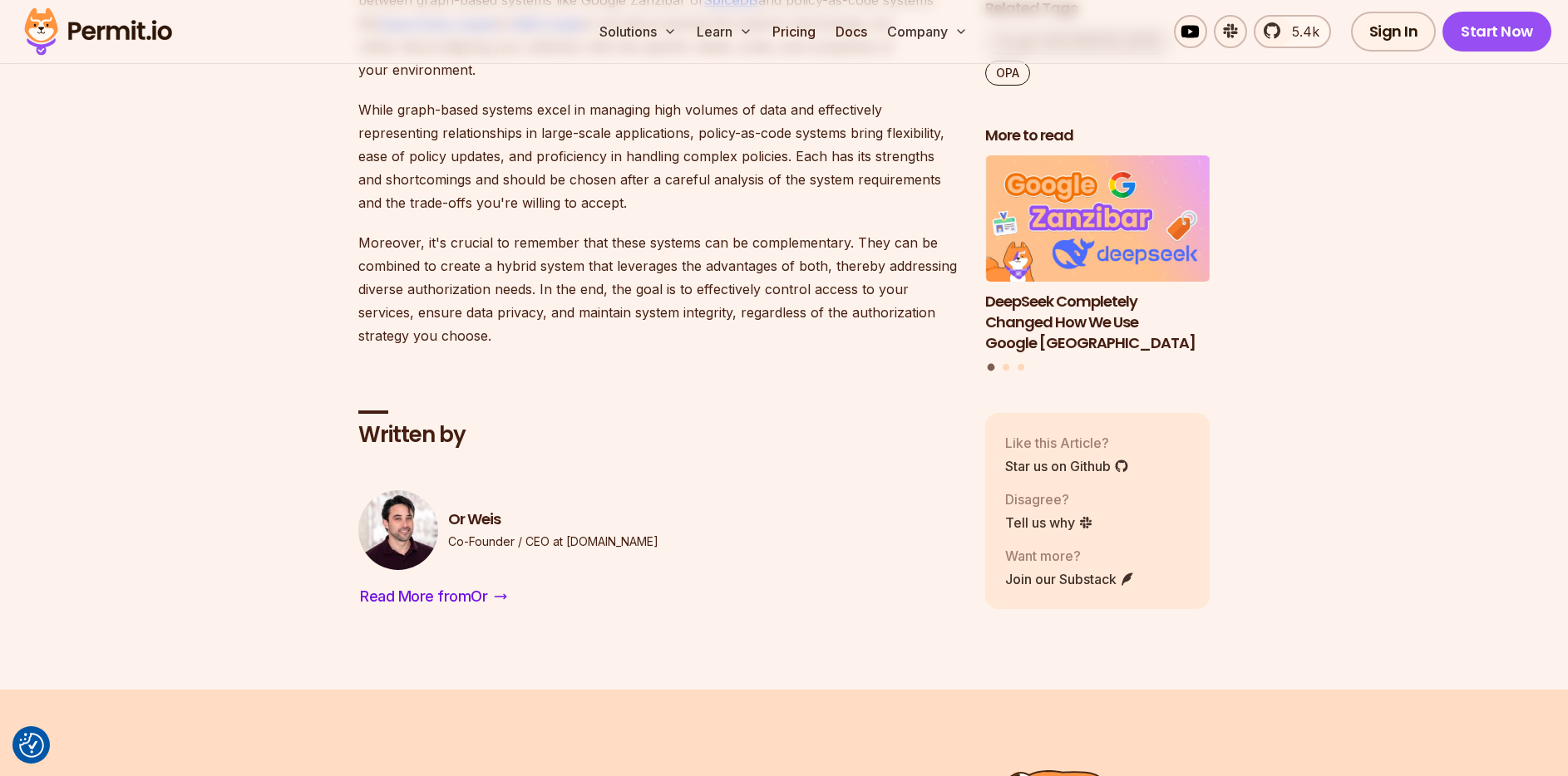
scroll to position [4063, 0]
drag, startPoint x: 567, startPoint y: 498, endPoint x: 612, endPoint y: 497, distance: 45.0
click at [612, 533] on p "Co-Founder / CEO at Permit.io" at bounding box center [554, 541] width 211 height 16
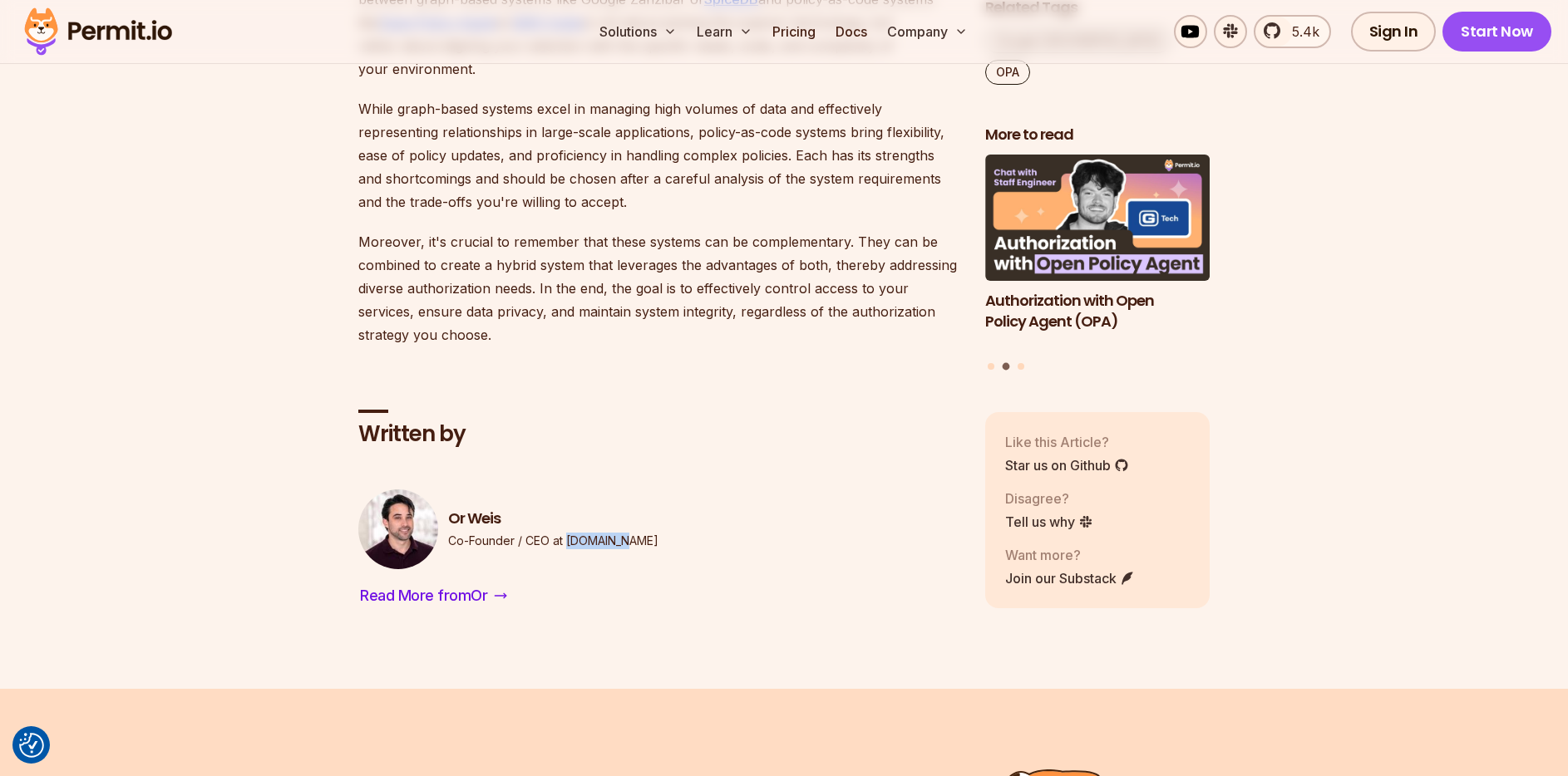
drag, startPoint x: 566, startPoint y: 498, endPoint x: 619, endPoint y: 499, distance: 53.0
click at [619, 499] on div "Or Weis Co-Founder / CEO at Permit.io" at bounding box center [658, 529] width 600 height 80
copy p "Permit.io"
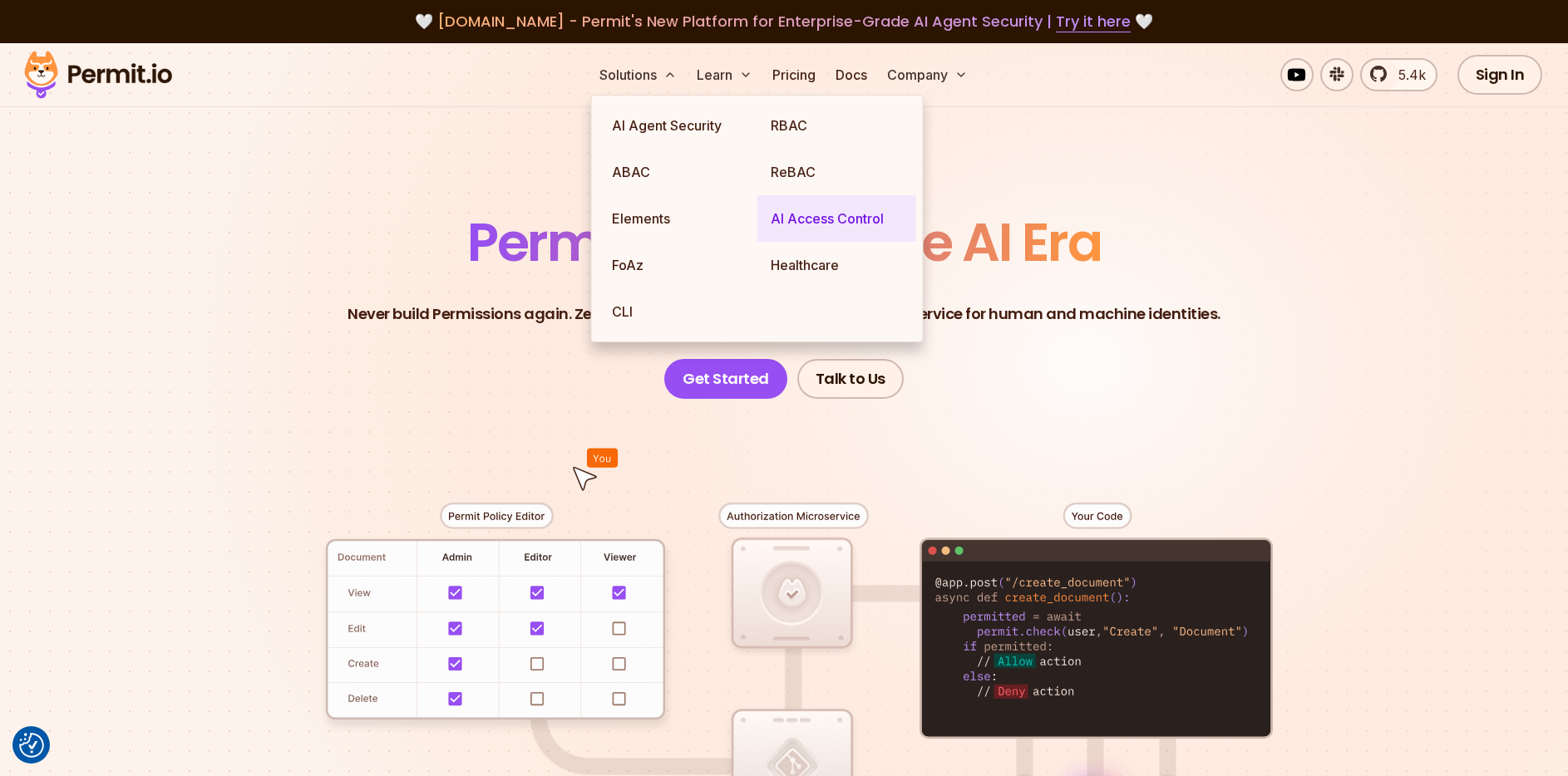
click at [814, 222] on link "AI Access Control" at bounding box center [837, 218] width 159 height 46
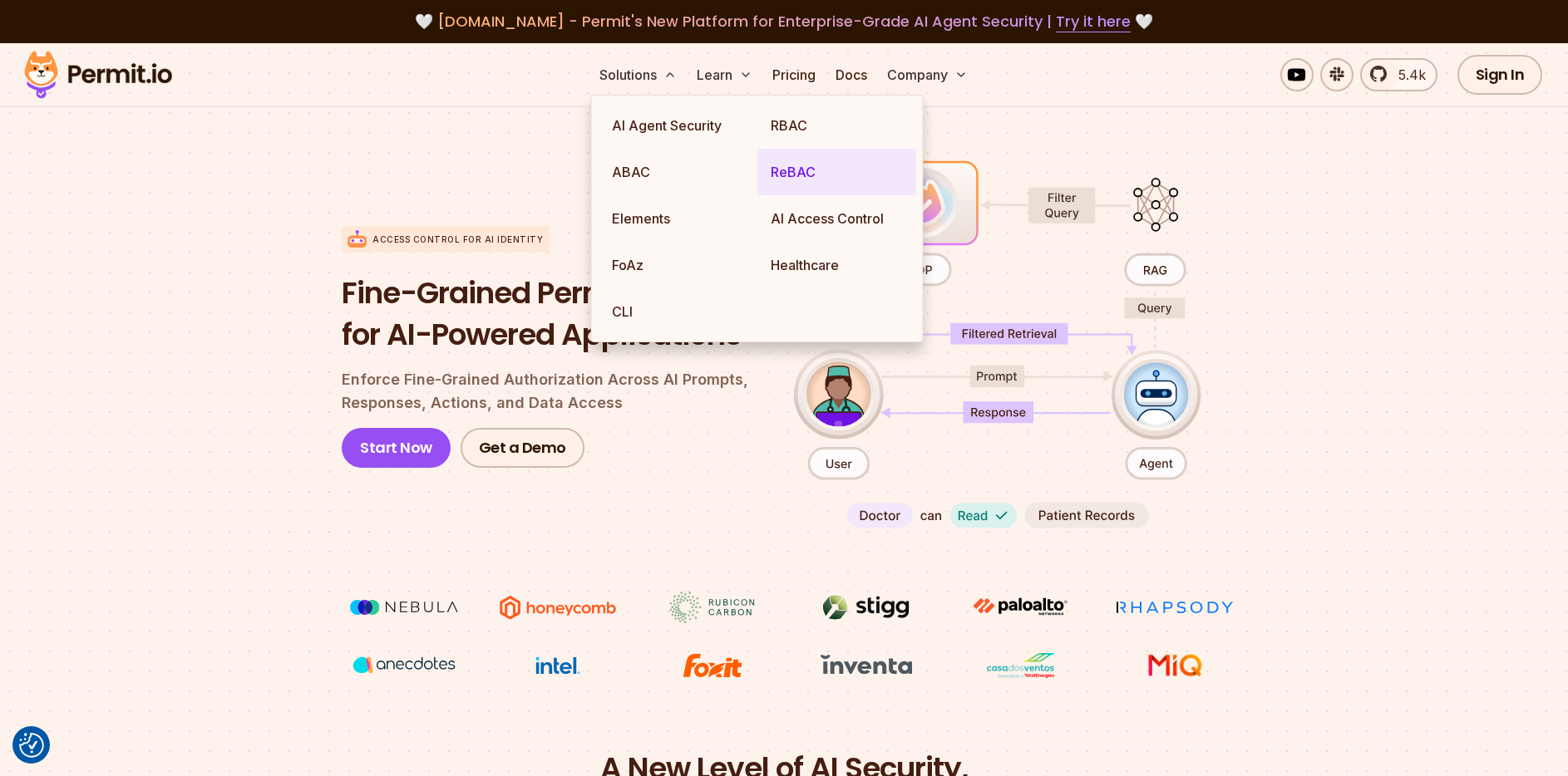
click at [803, 172] on link "ReBAC" at bounding box center [837, 172] width 159 height 46
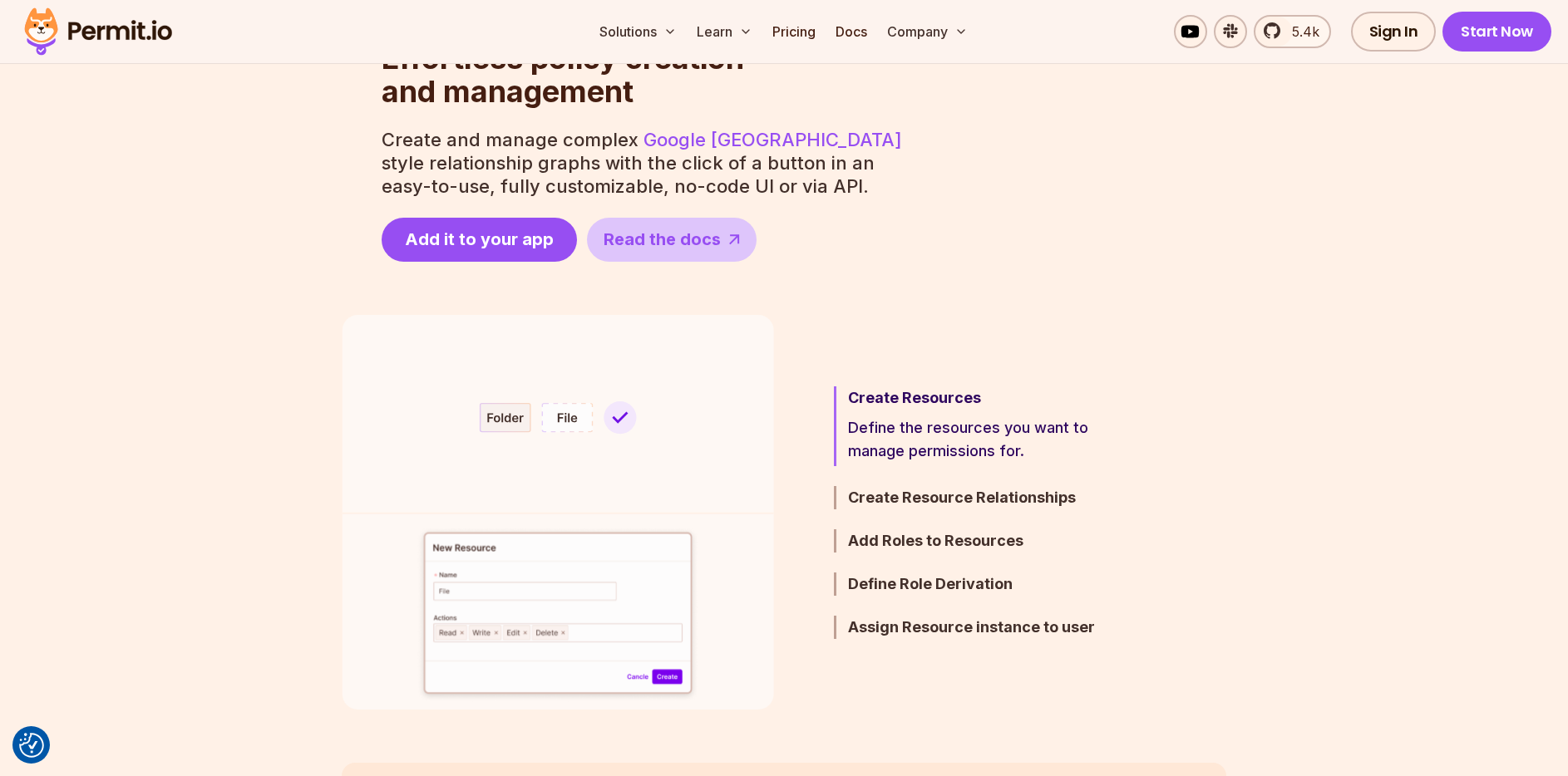
scroll to position [775, 0]
